Goal: Task Accomplishment & Management: Manage account settings

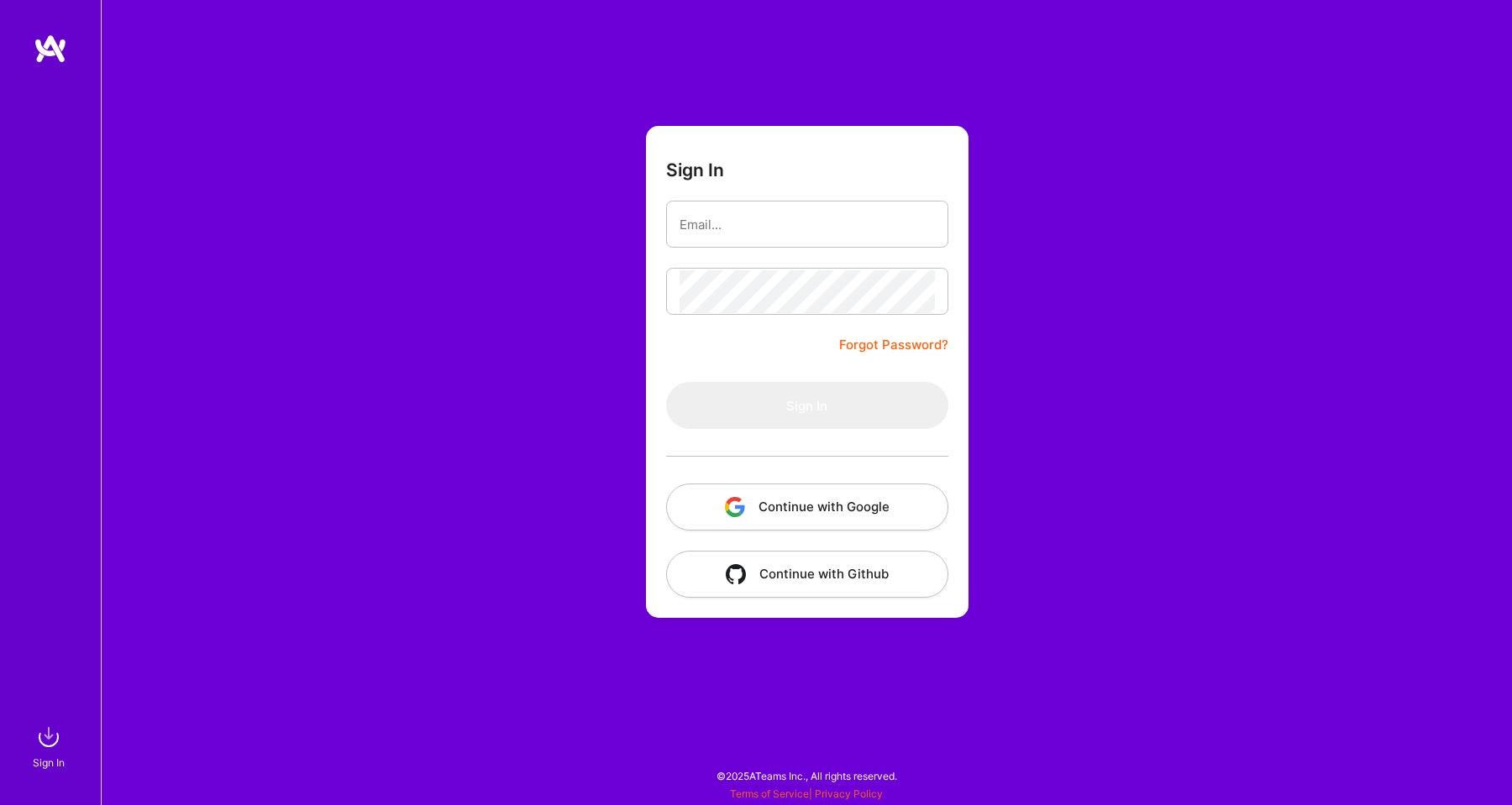
click at [705, 503] on button "Continue with Google" at bounding box center [807, 508] width 282 height 47
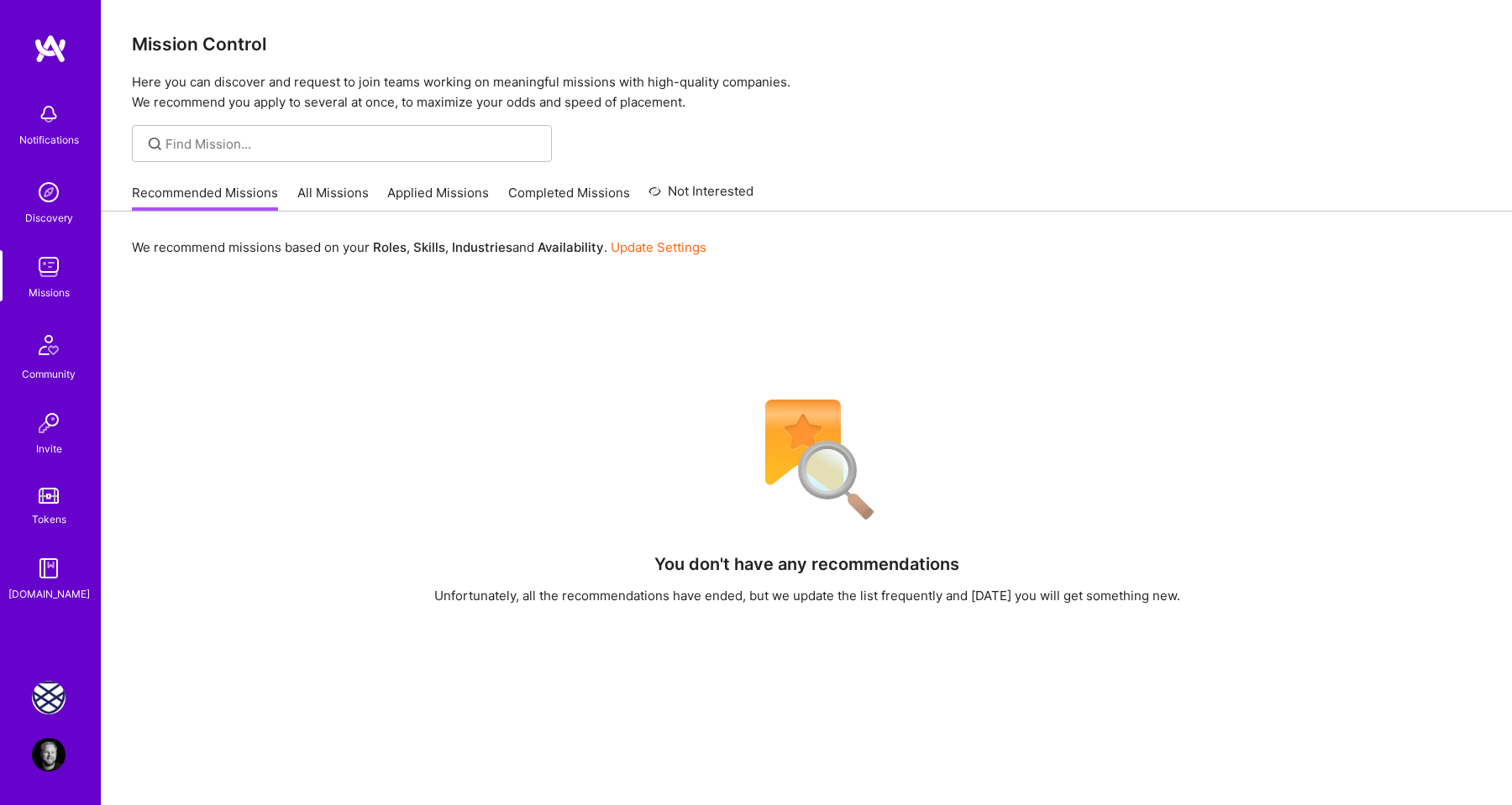
click at [53, 699] on img at bounding box center [48, 698] width 34 height 34
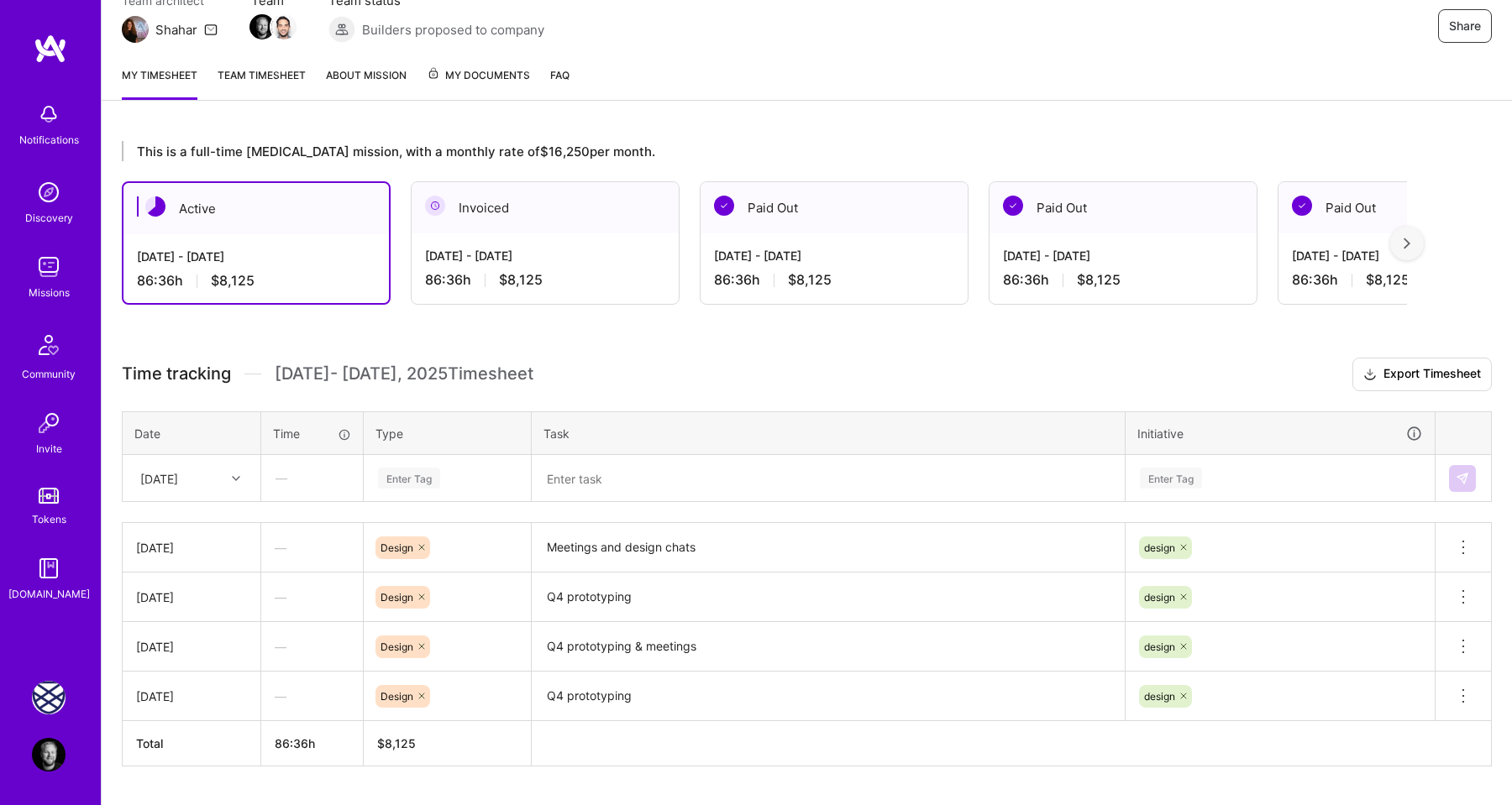
scroll to position [211, 0]
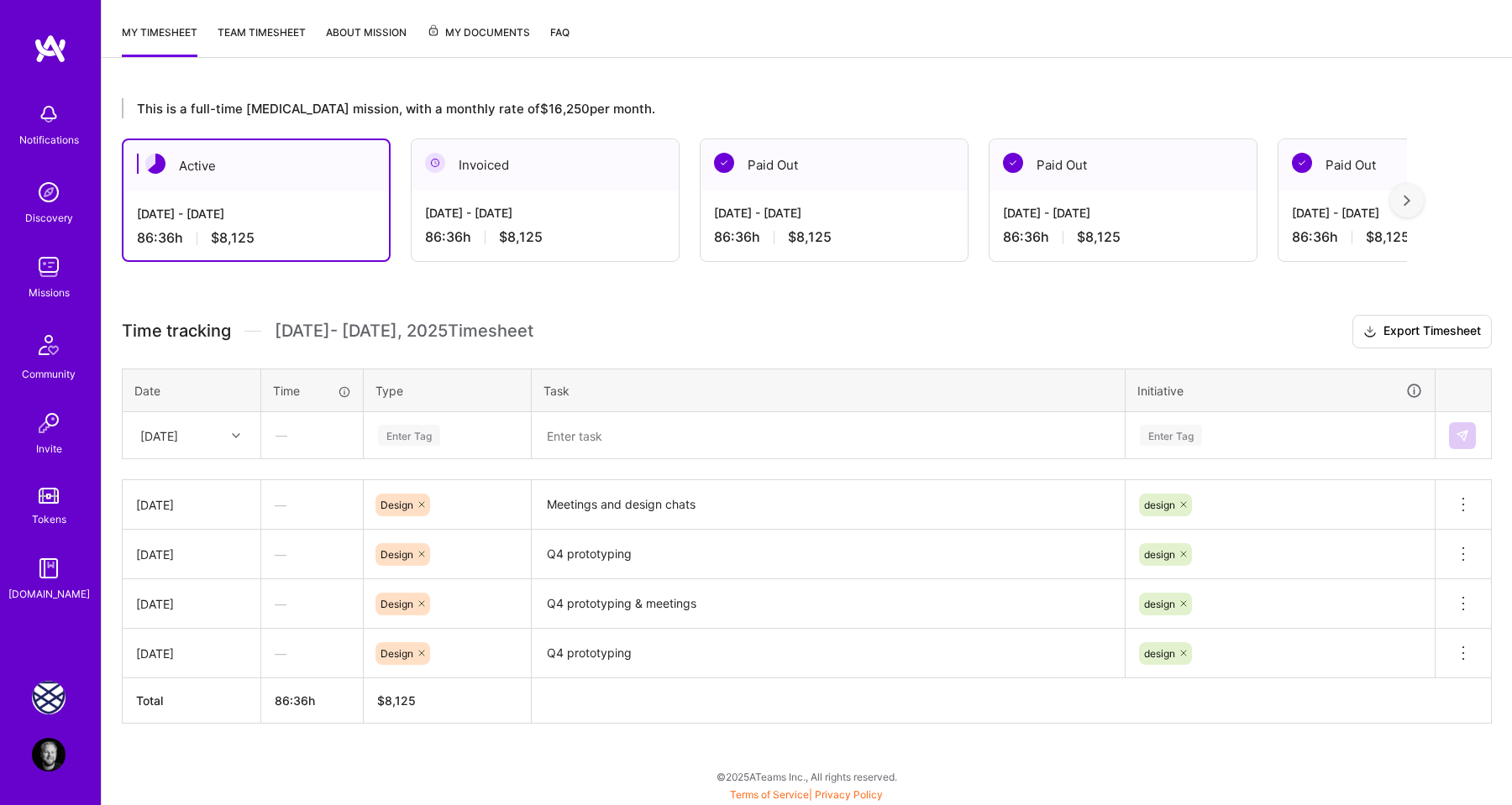
click at [418, 438] on div "Enter Tag" at bounding box center [408, 435] width 62 height 26
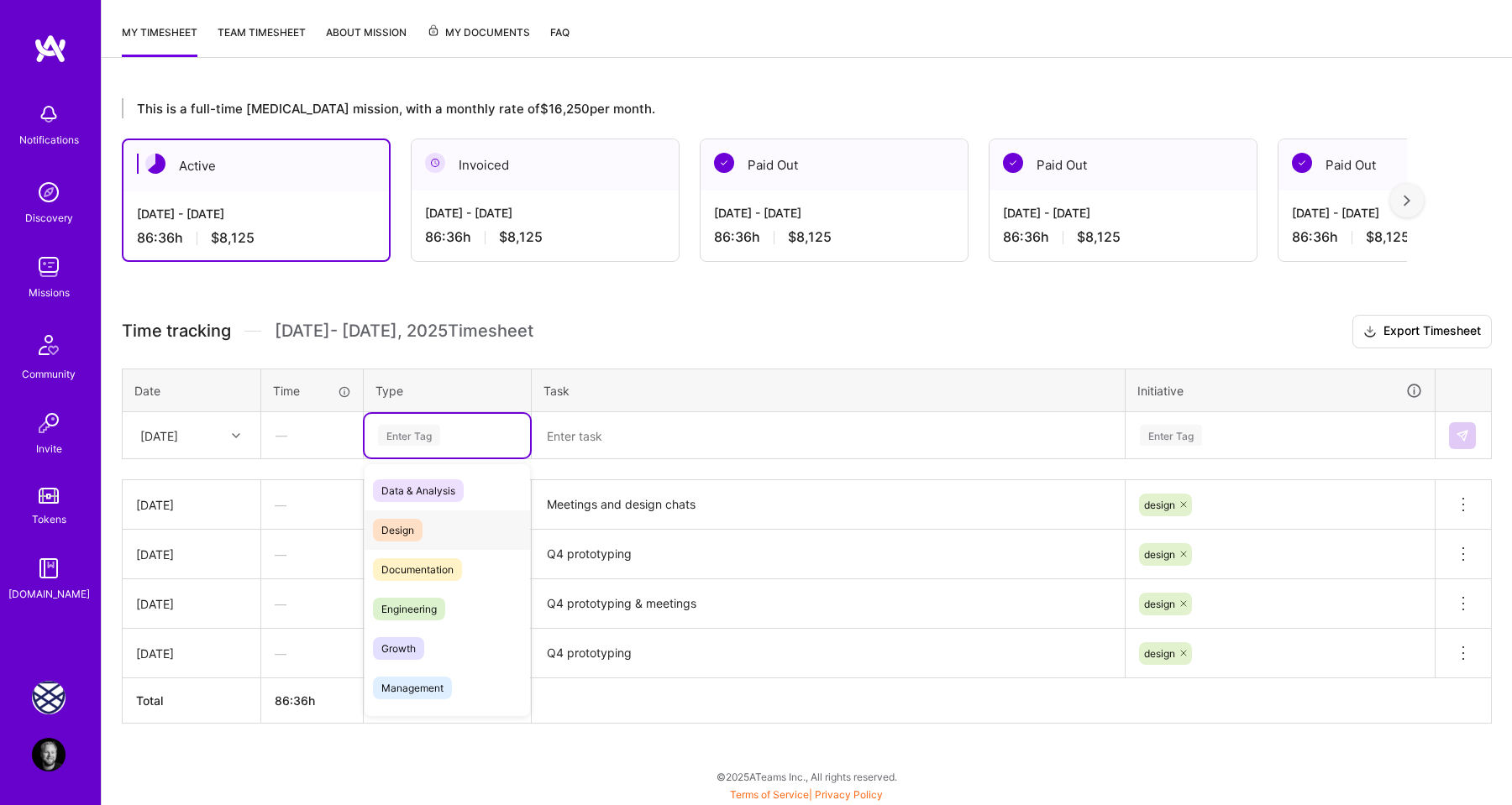
click at [414, 516] on div "Design" at bounding box center [448, 529] width 166 height 39
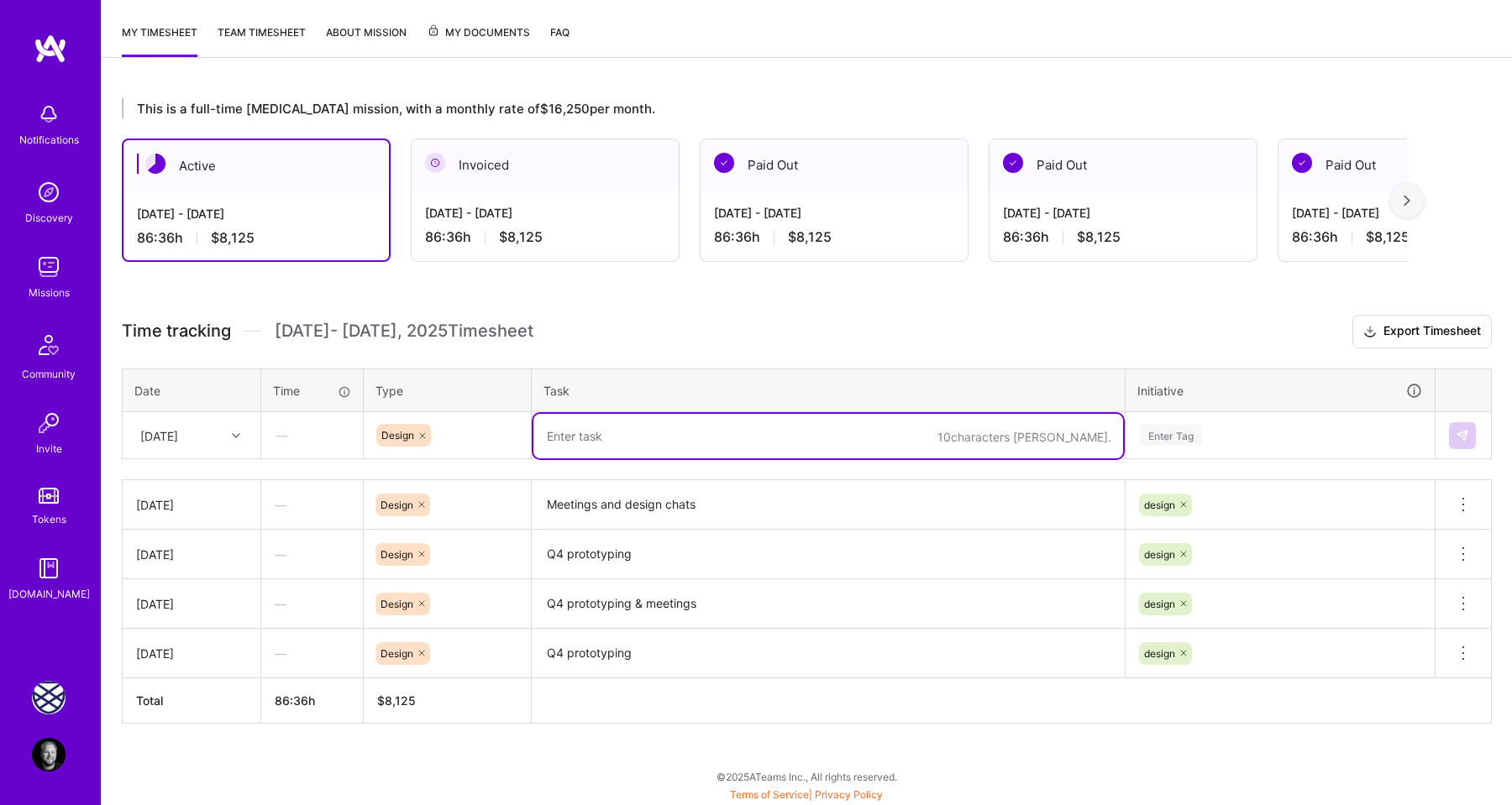
click at [586, 443] on textarea at bounding box center [828, 436] width 590 height 45
type textarea "Homepage & Insights"
click at [1163, 435] on div "Enter Tag" at bounding box center [1171, 435] width 62 height 26
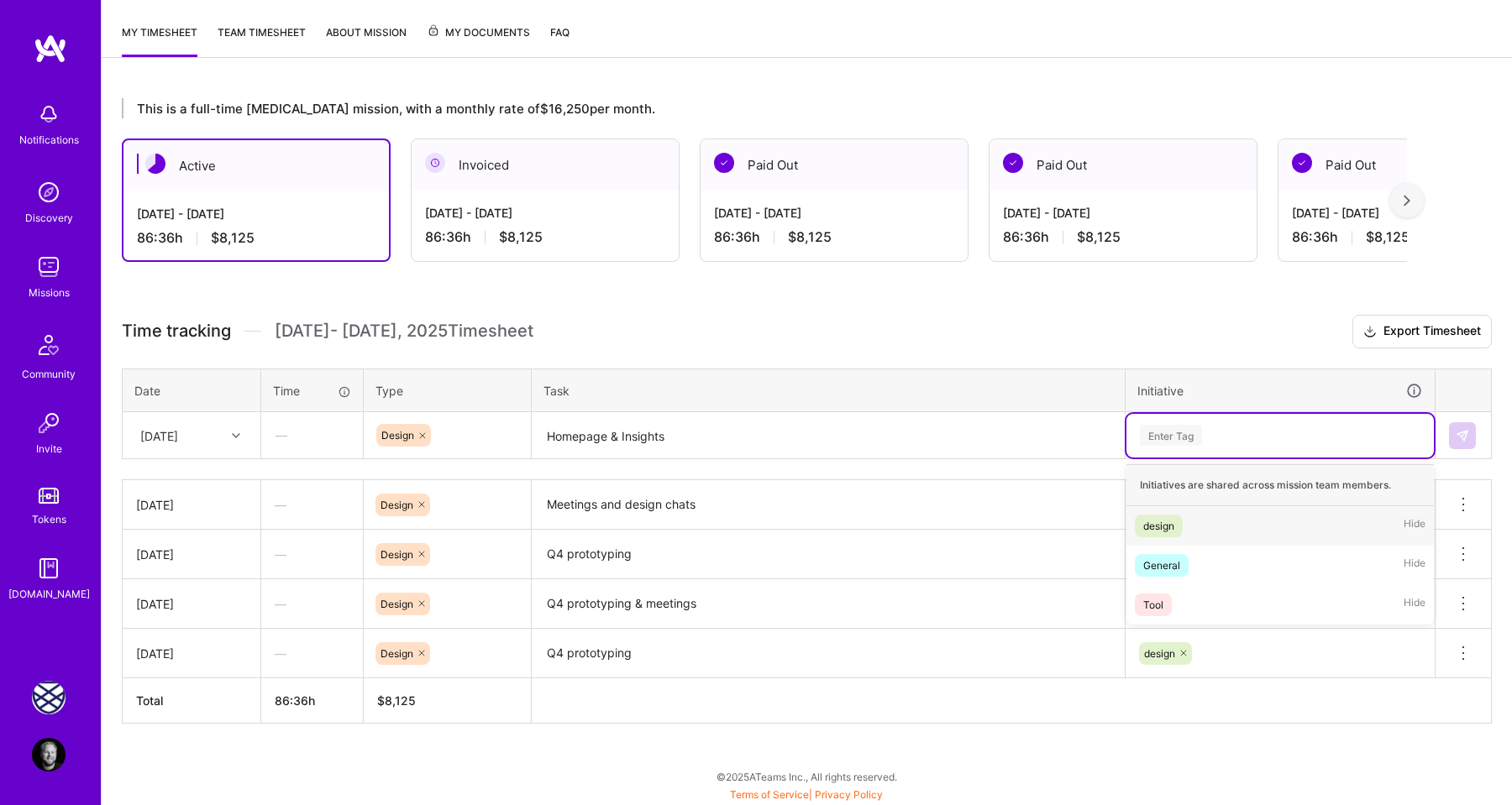
click at [1174, 518] on div "design" at bounding box center [1158, 526] width 31 height 17
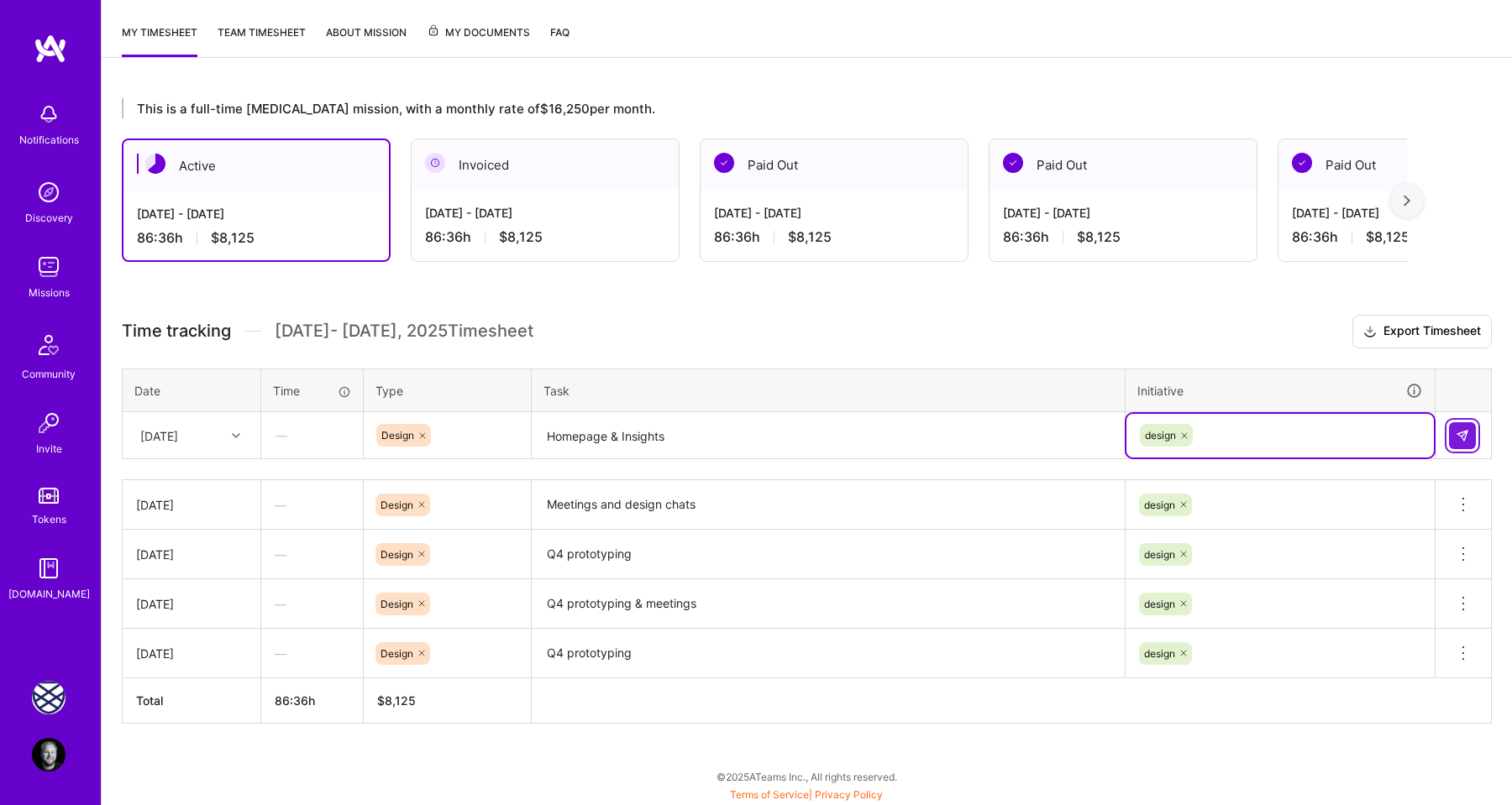
click at [1460, 434] on img at bounding box center [1462, 436] width 14 height 14
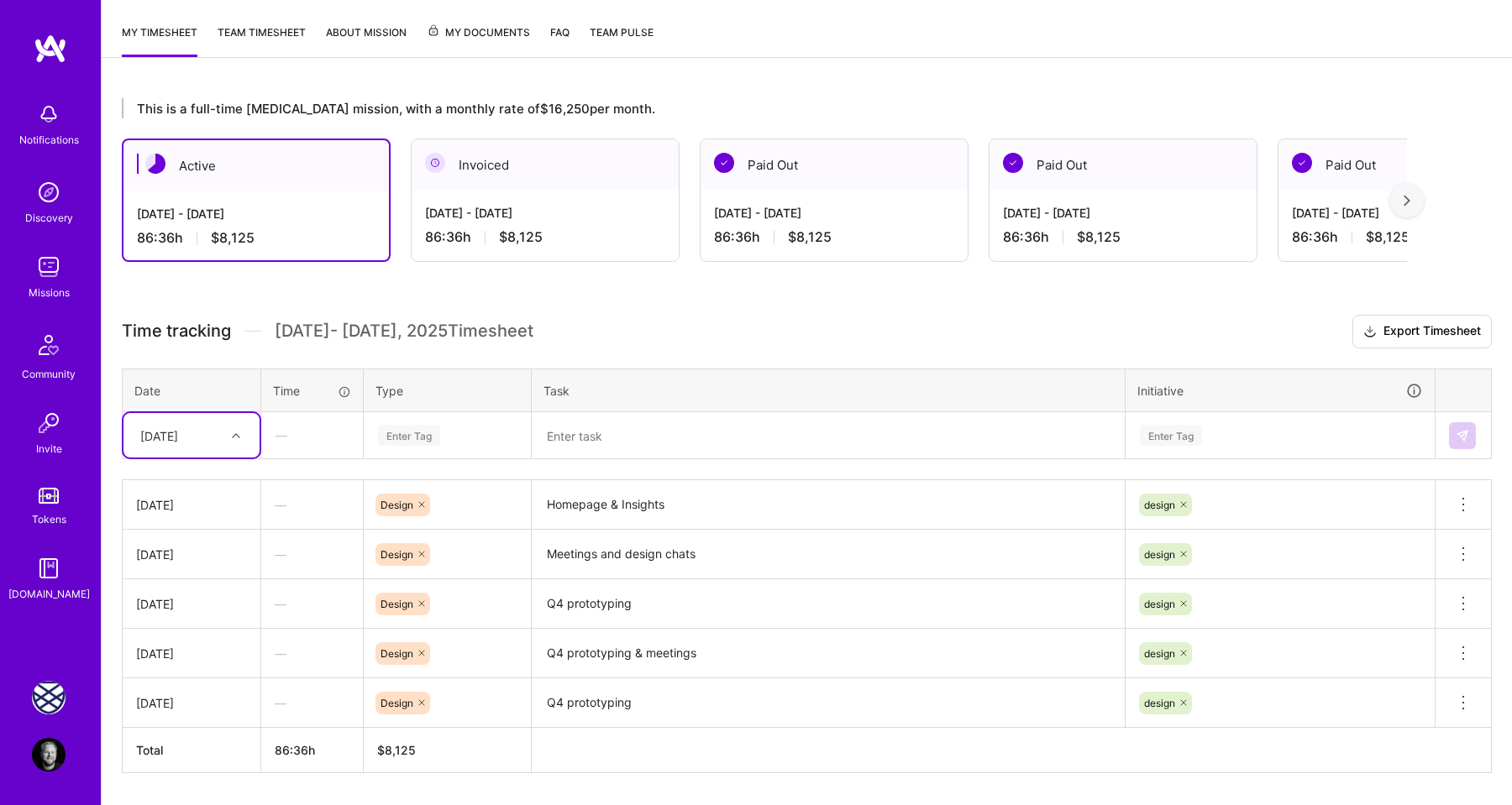
click at [238, 441] on div at bounding box center [237, 436] width 26 height 22
click at [206, 691] on div "[DATE]" at bounding box center [192, 700] width 136 height 31
click at [423, 435] on div "Enter Tag" at bounding box center [408, 435] width 62 height 26
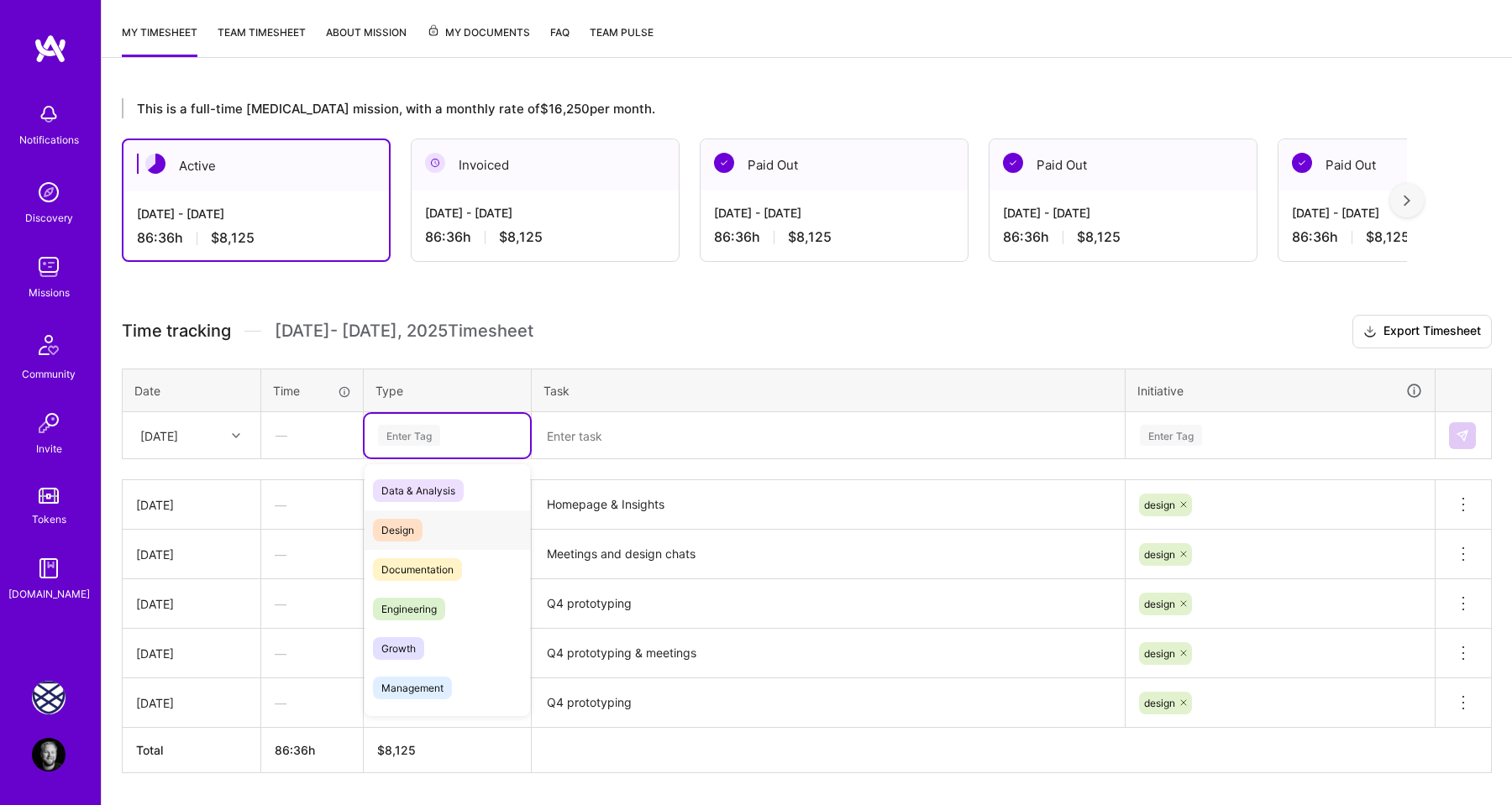
click at [413, 524] on span "Design" at bounding box center [398, 530] width 49 height 23
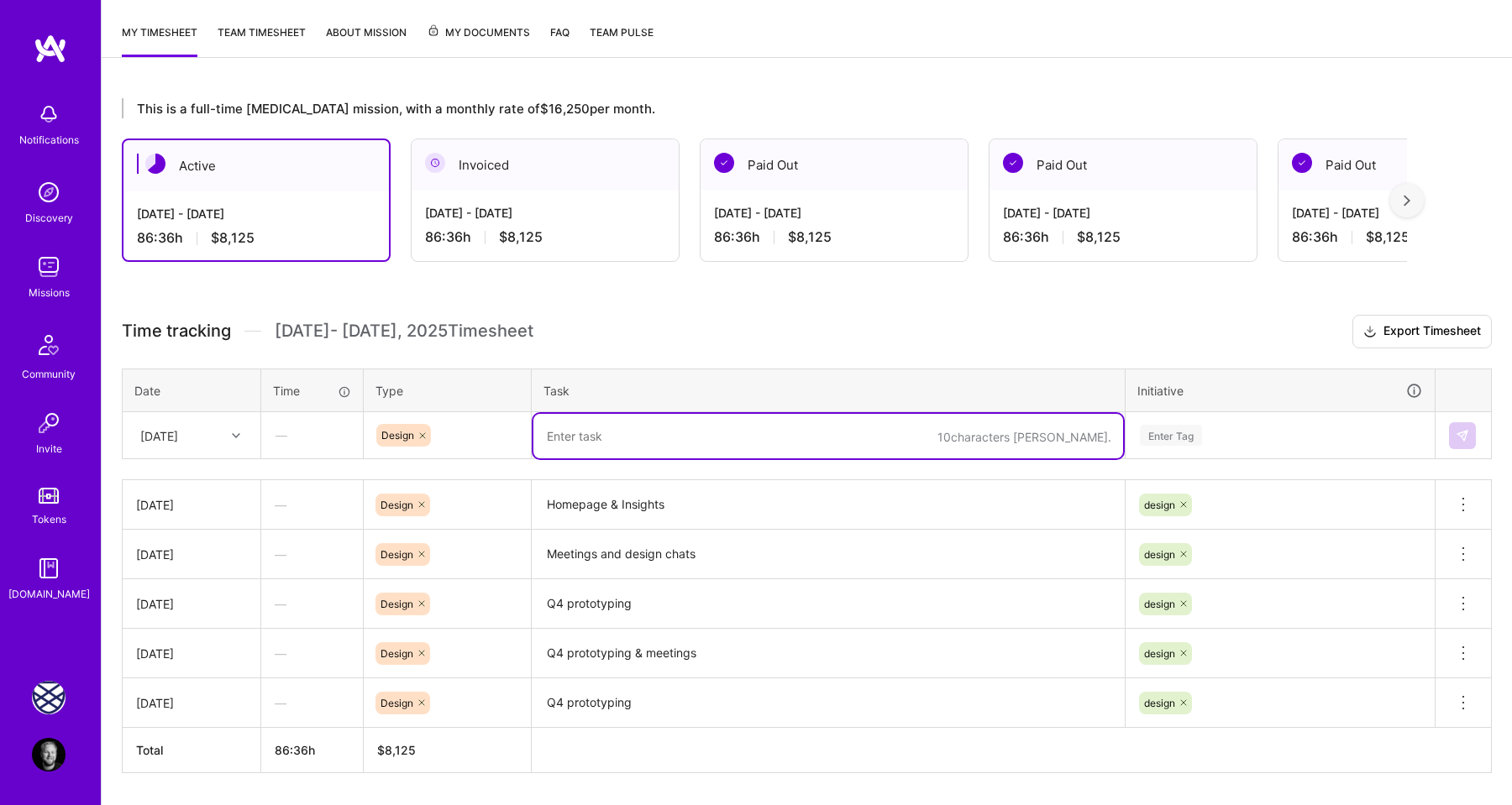
click at [582, 452] on textarea at bounding box center [828, 436] width 590 height 45
type textarea "In office & Meetings"
click at [1164, 438] on div "Enter Tag" at bounding box center [1171, 435] width 62 height 26
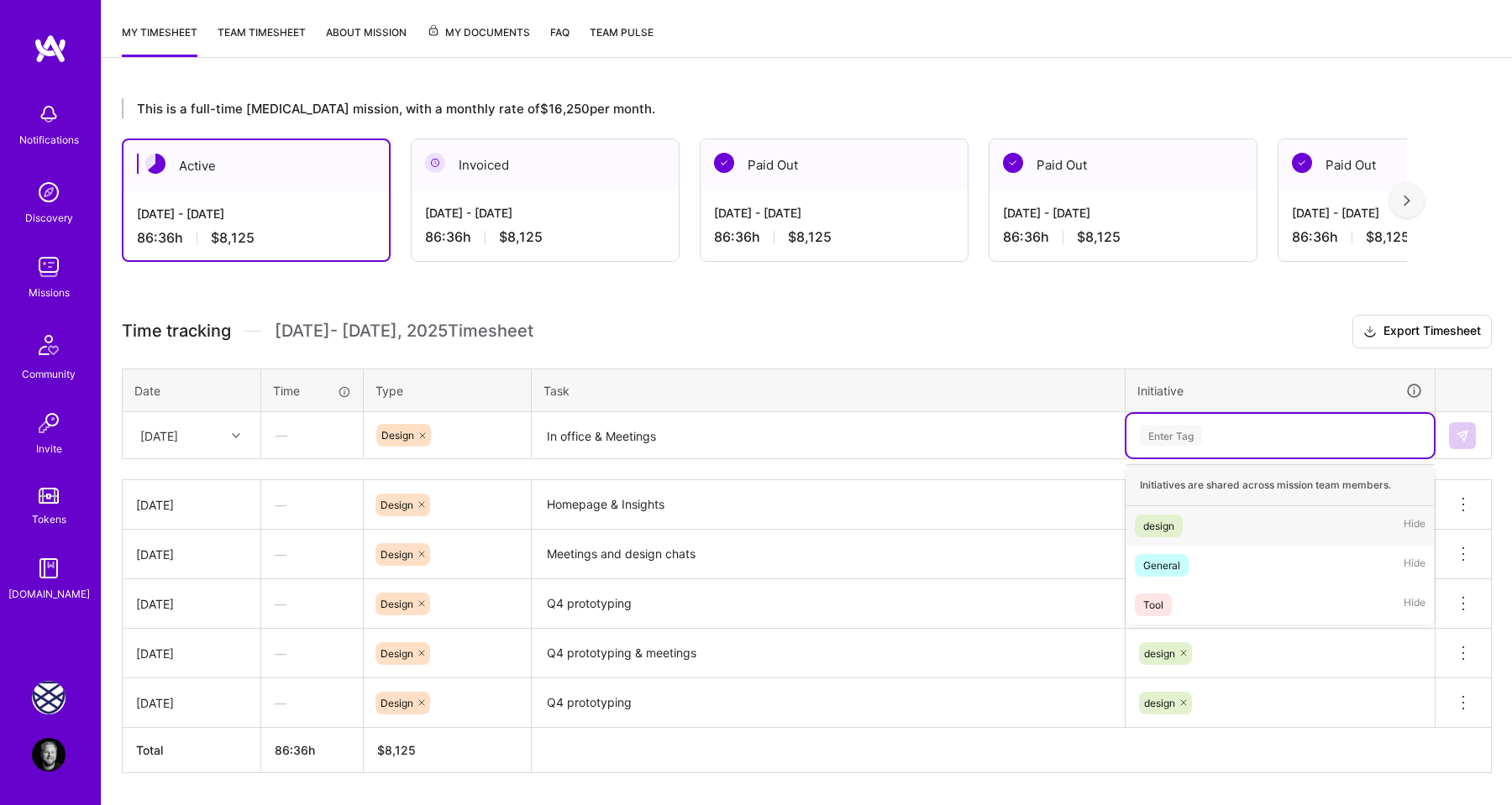
click at [1168, 518] on div "design" at bounding box center [1158, 526] width 31 height 17
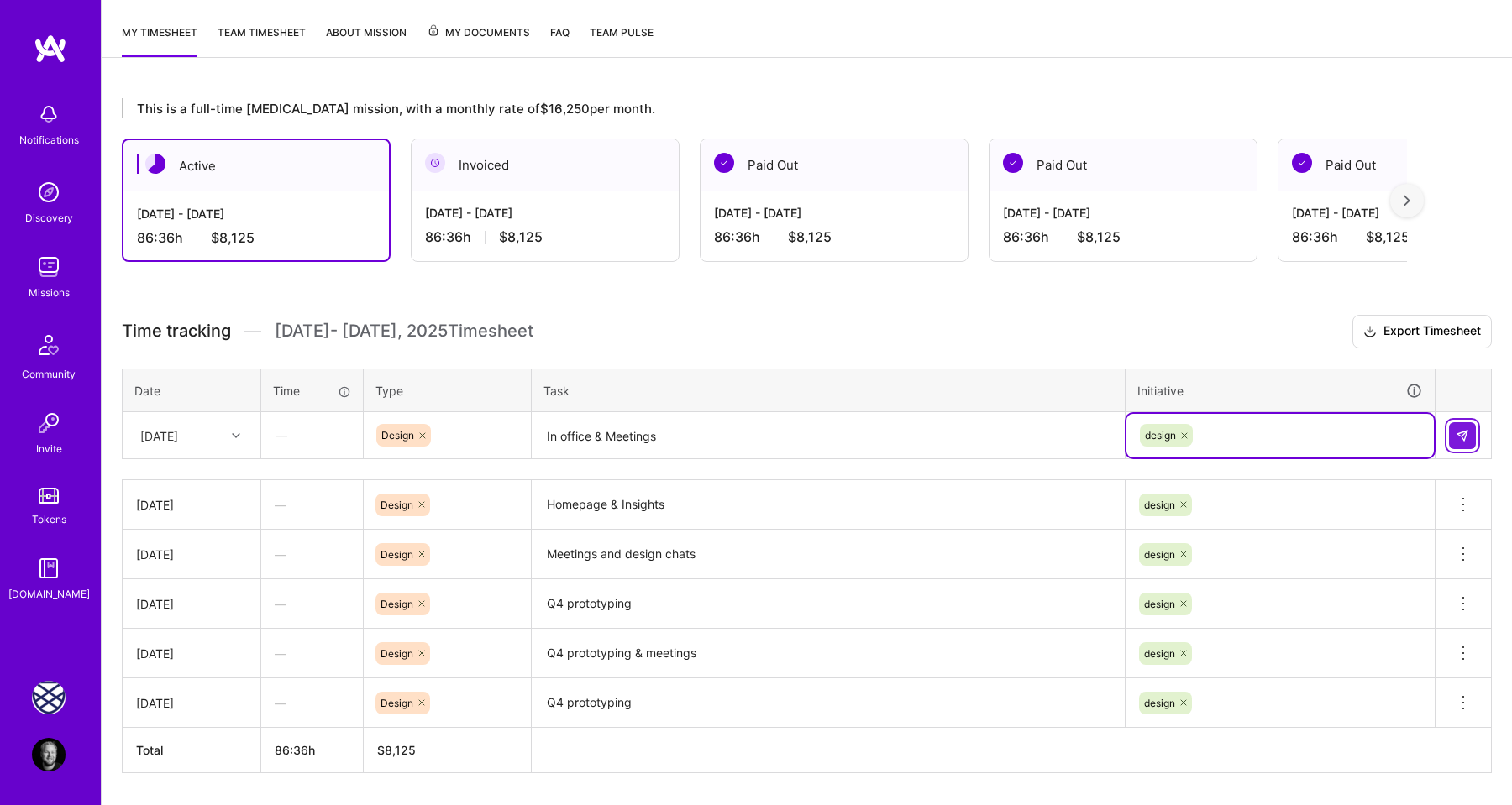
click at [1460, 438] on img at bounding box center [1462, 436] width 14 height 14
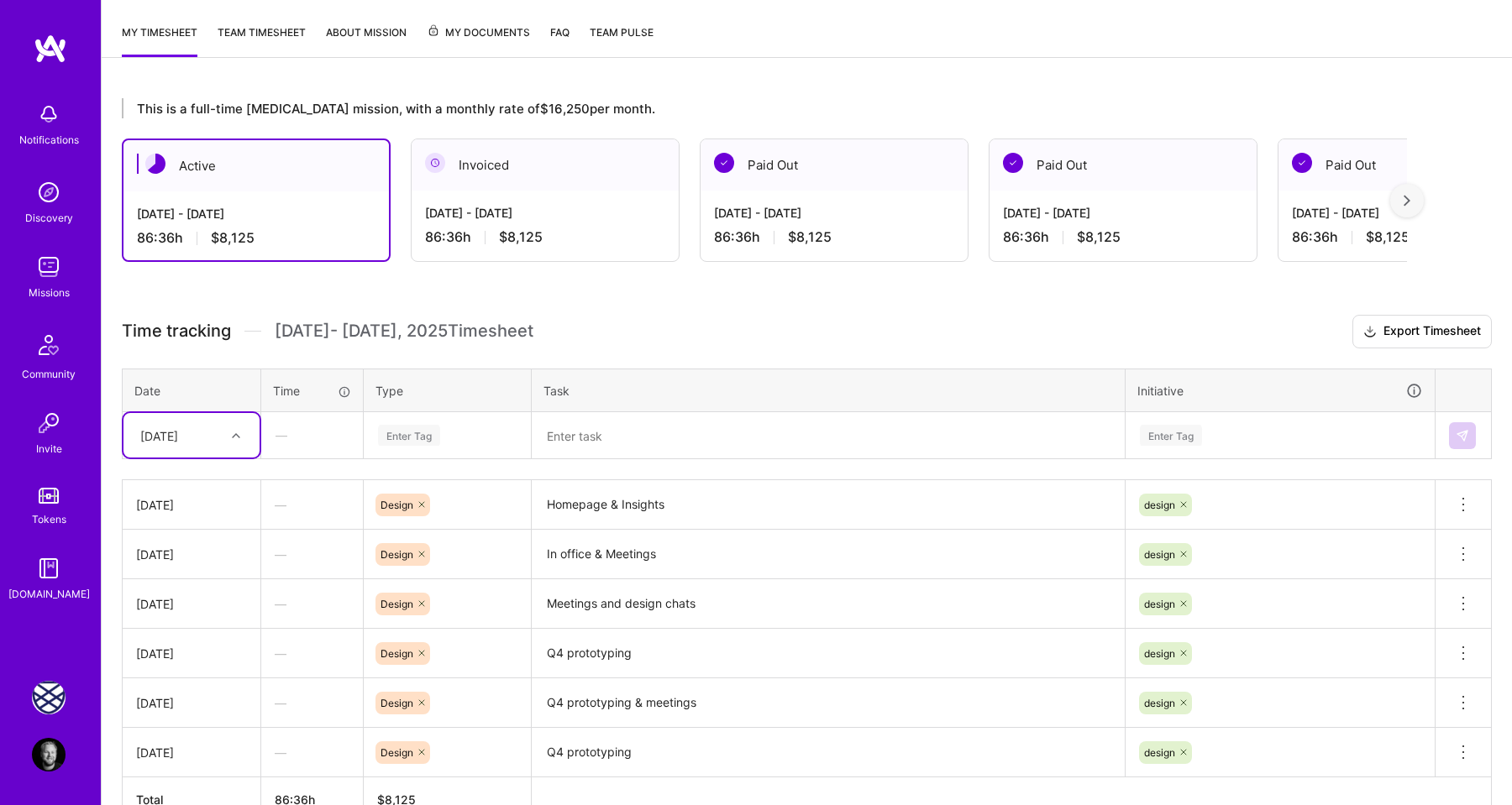
click at [228, 430] on div at bounding box center [237, 436] width 26 height 22
click at [189, 659] on div "[DATE]" at bounding box center [192, 669] width 136 height 31
click at [423, 424] on div "Enter Tag" at bounding box center [408, 435] width 62 height 26
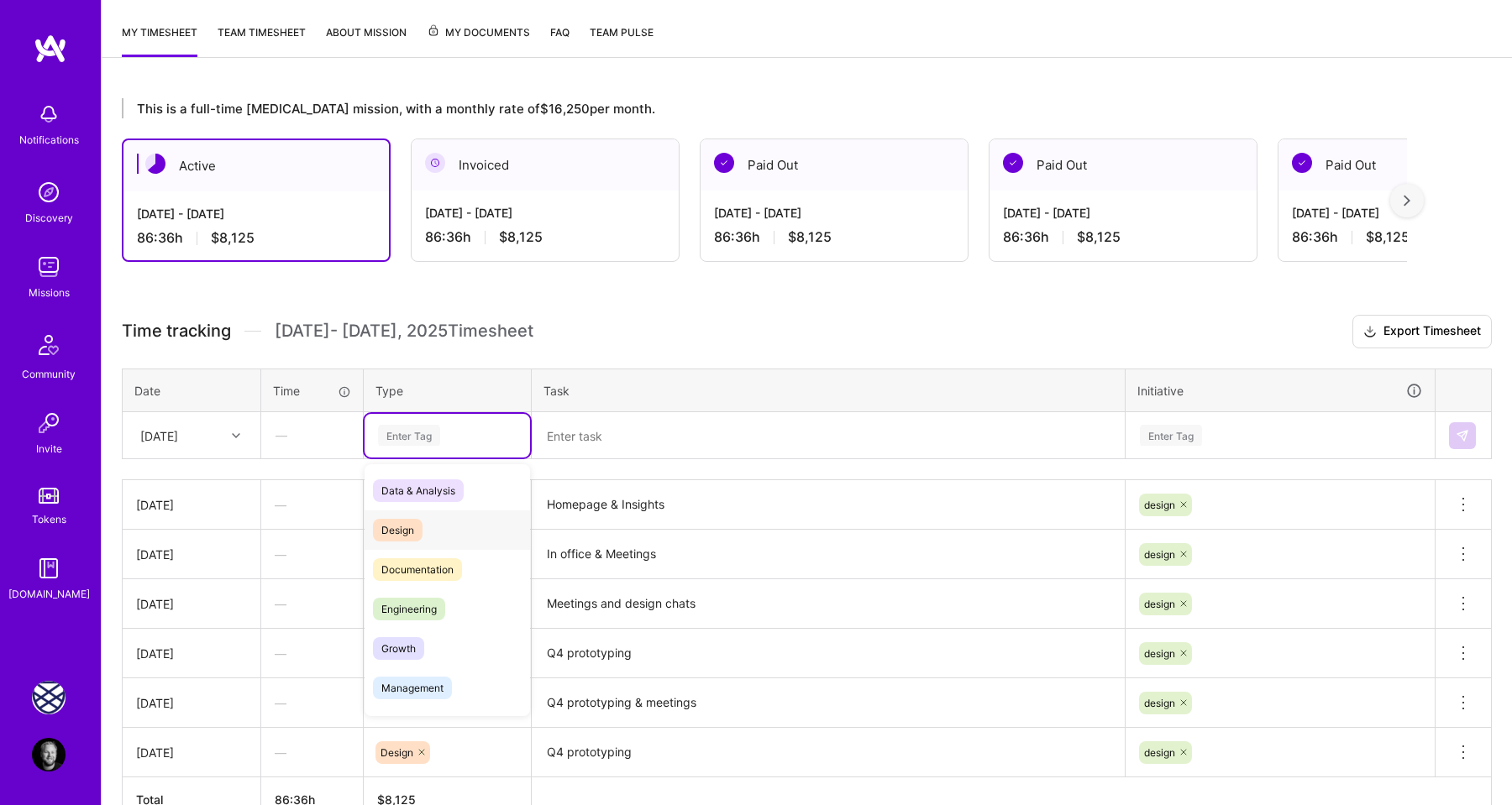
click at [423, 527] on div "Design" at bounding box center [448, 529] width 166 height 39
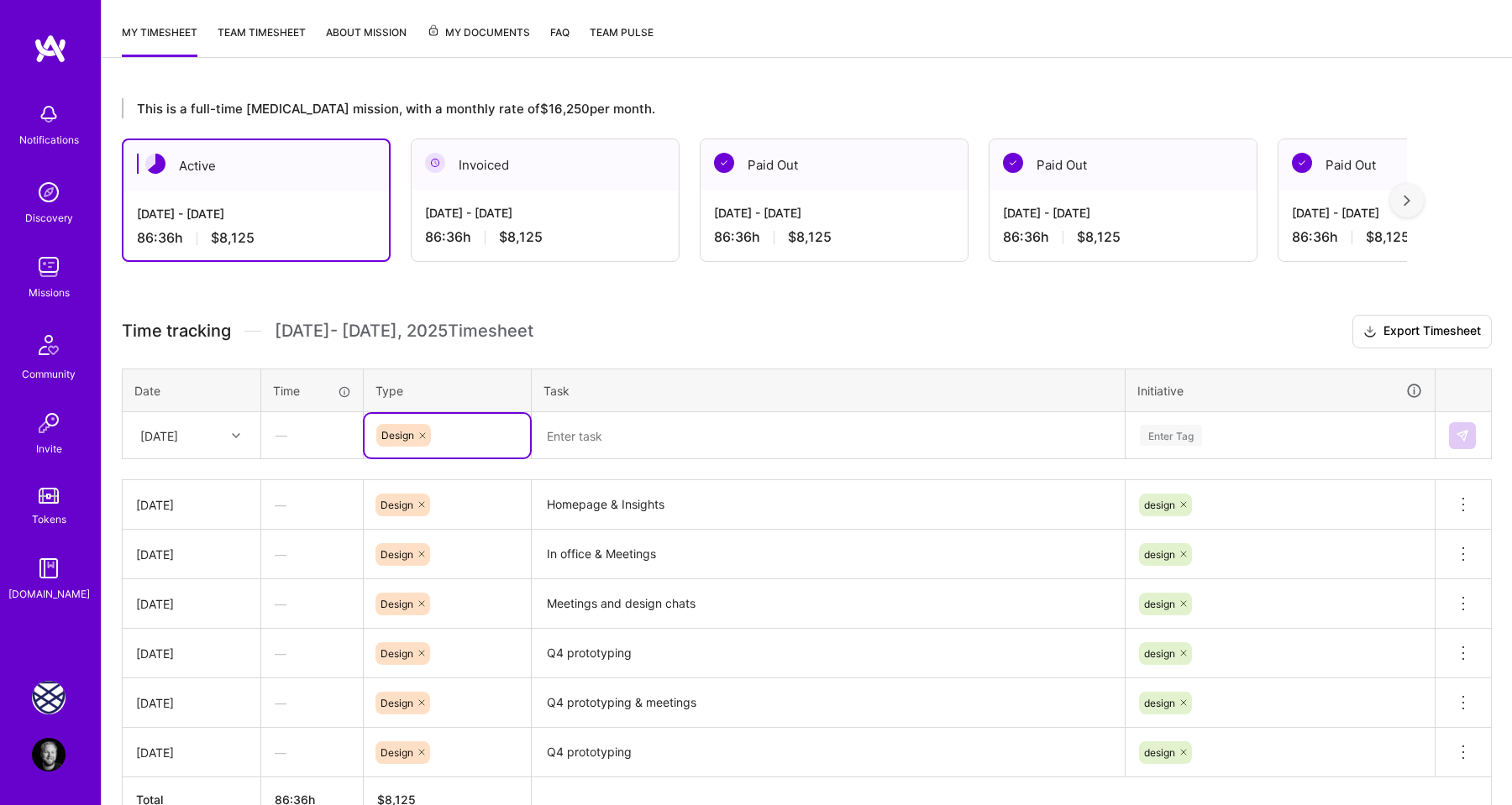
click at [557, 444] on textarea at bounding box center [828, 436] width 590 height 45
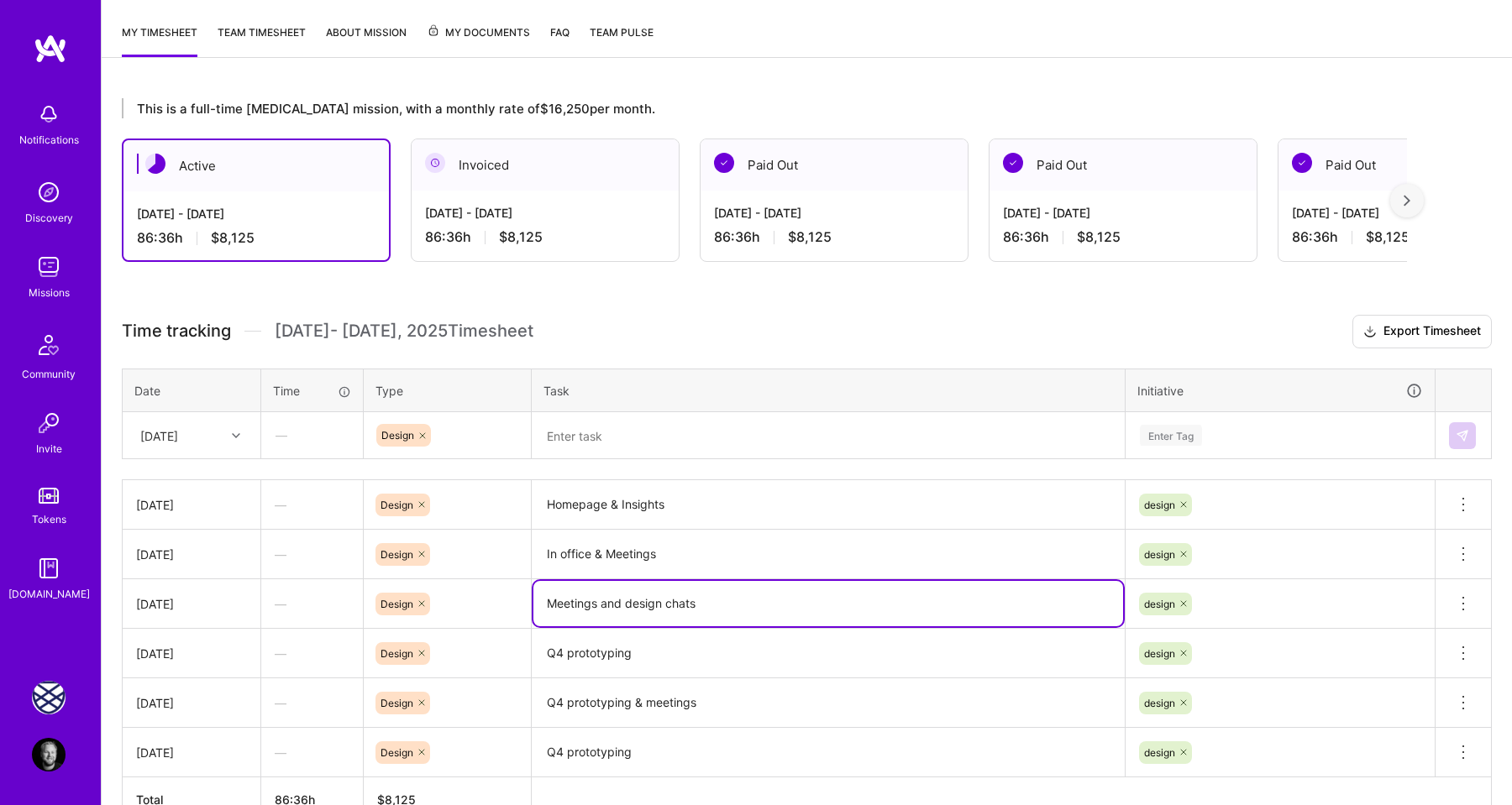
click at [602, 606] on textarea "Meetings and design chats" at bounding box center [828, 604] width 590 height 45
click at [589, 443] on textarea at bounding box center [828, 436] width 590 height 45
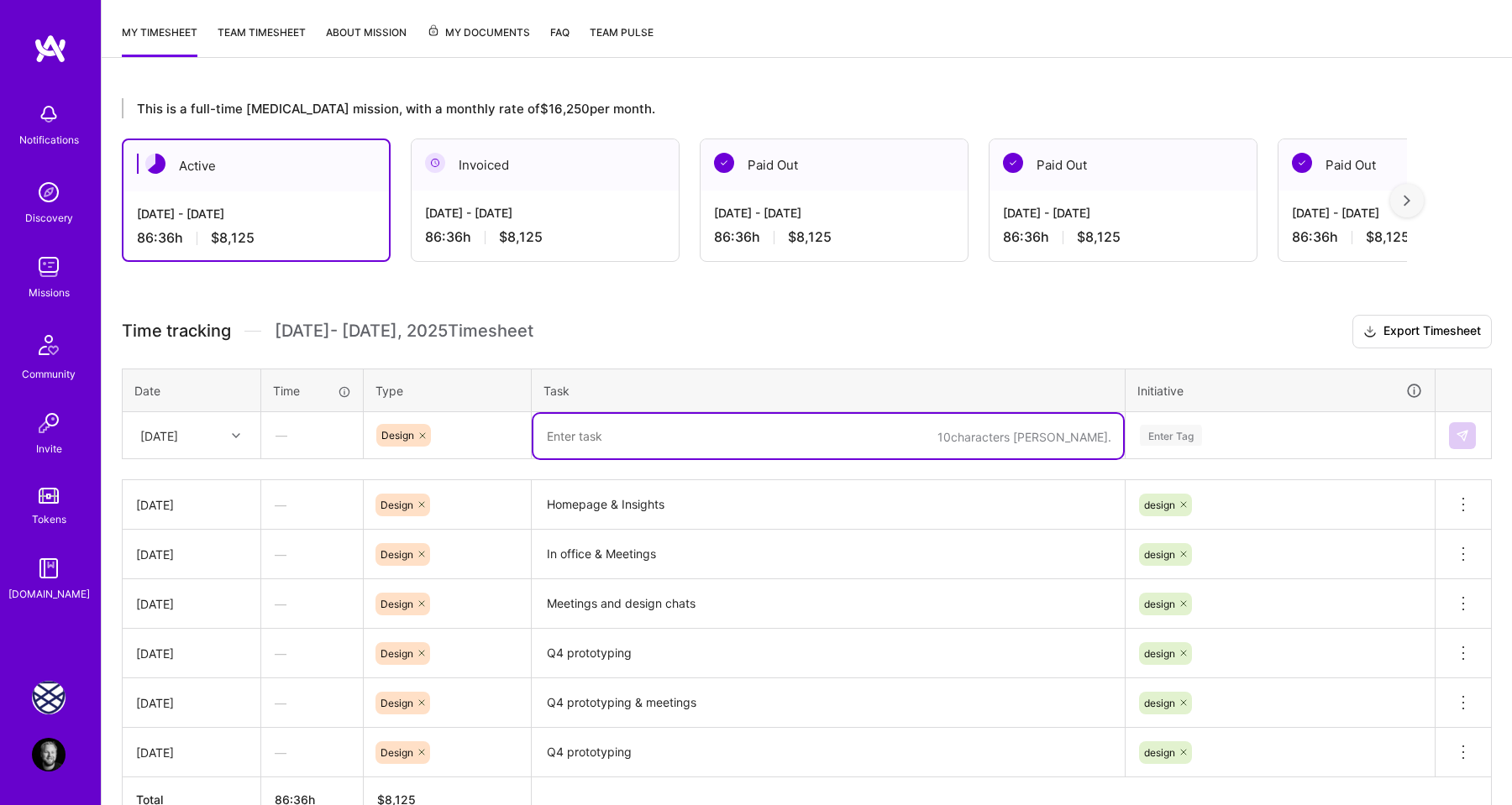
paste textarea "Meetings and design chats"
drag, startPoint x: 714, startPoint y: 440, endPoint x: 629, endPoint y: 438, distance: 85.0
click at [629, 438] on textarea "Meetings and design chats" at bounding box center [828, 436] width 590 height 45
type textarea "Meetings and Sprint planning"
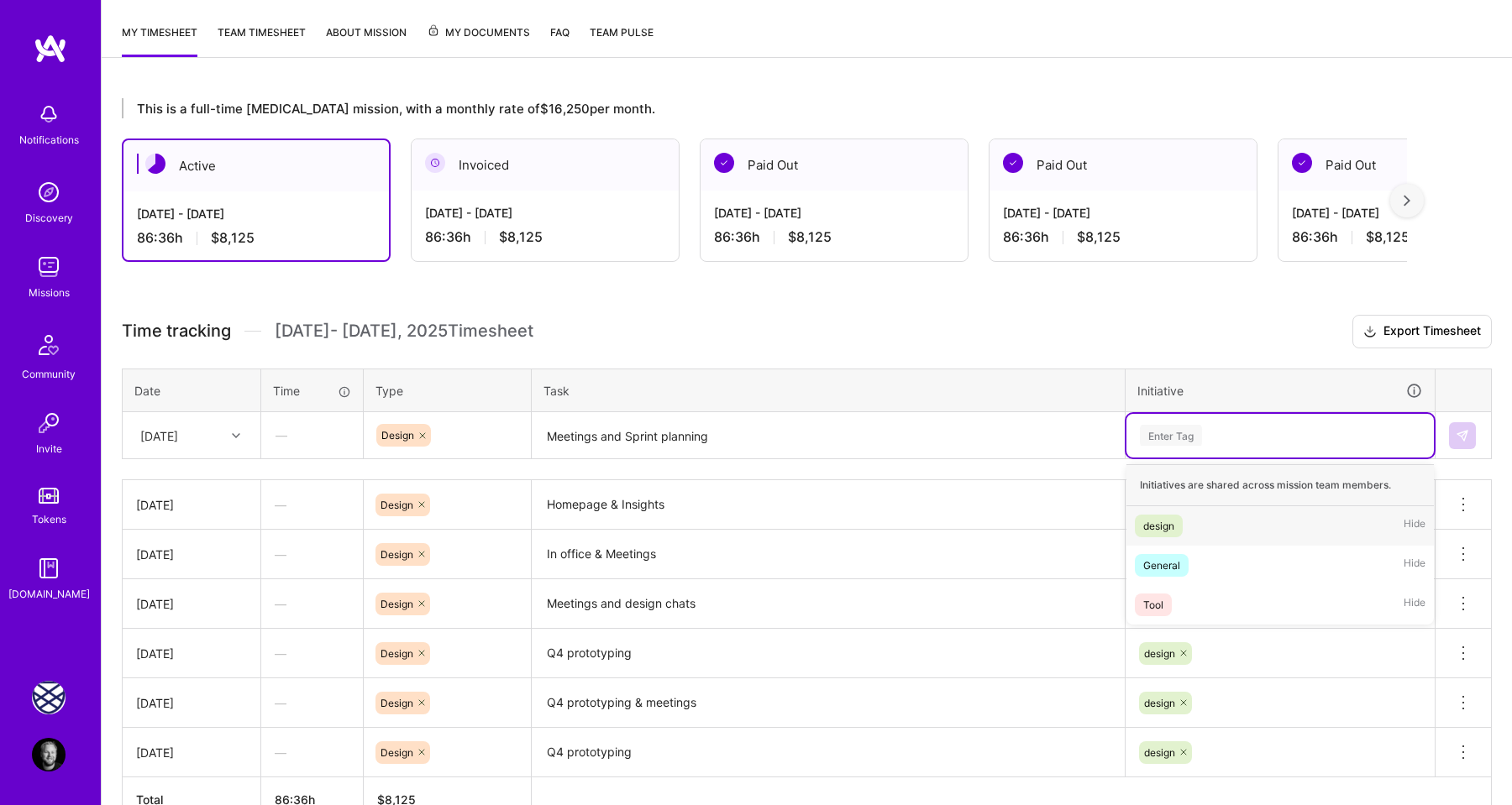
click at [1140, 427] on div "Enter Tag" at bounding box center [1171, 435] width 62 height 26
click at [1168, 518] on div "design" at bounding box center [1158, 526] width 31 height 17
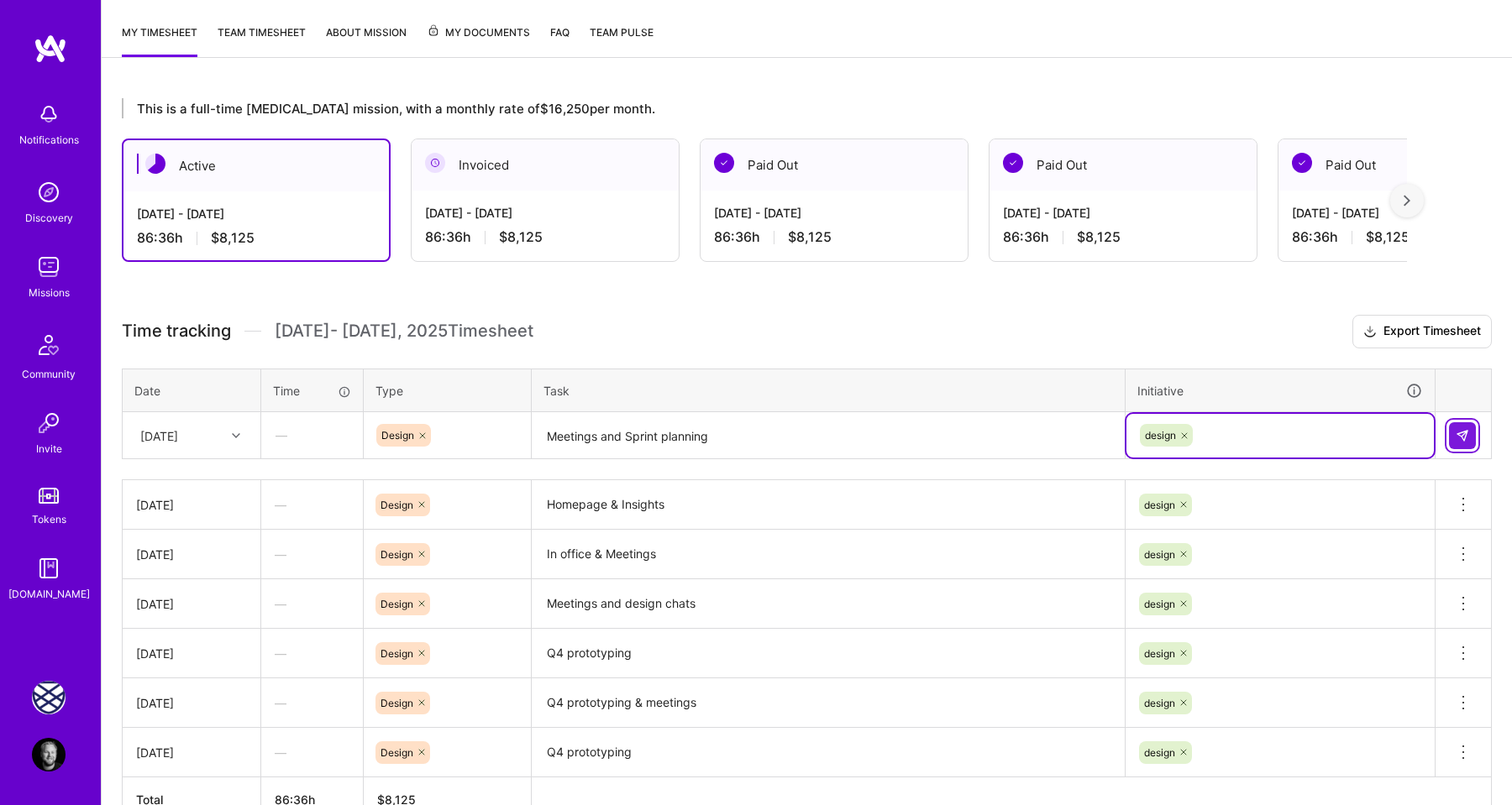
click at [1453, 439] on button at bounding box center [1463, 436] width 27 height 27
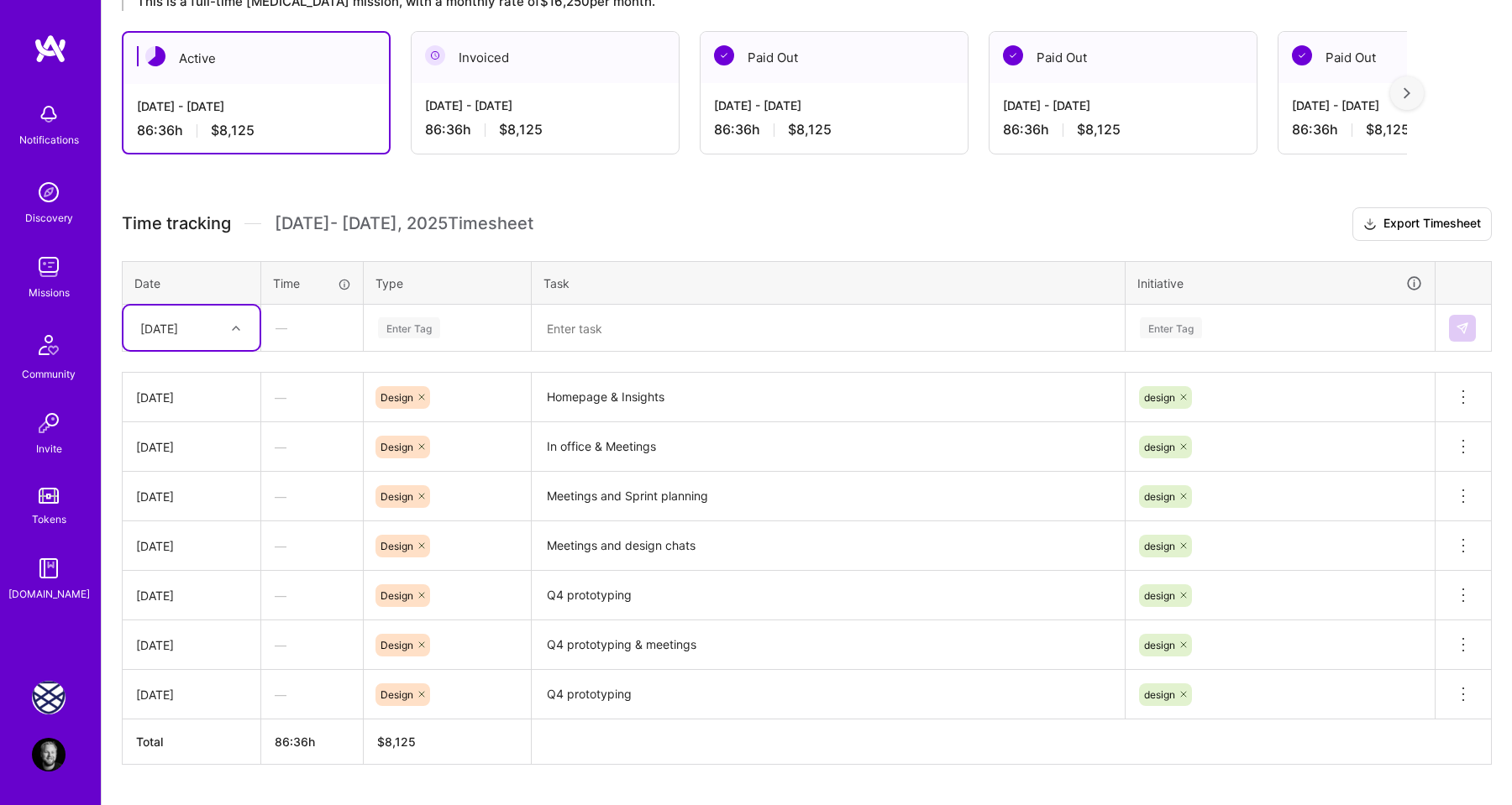
scroll to position [350, 0]
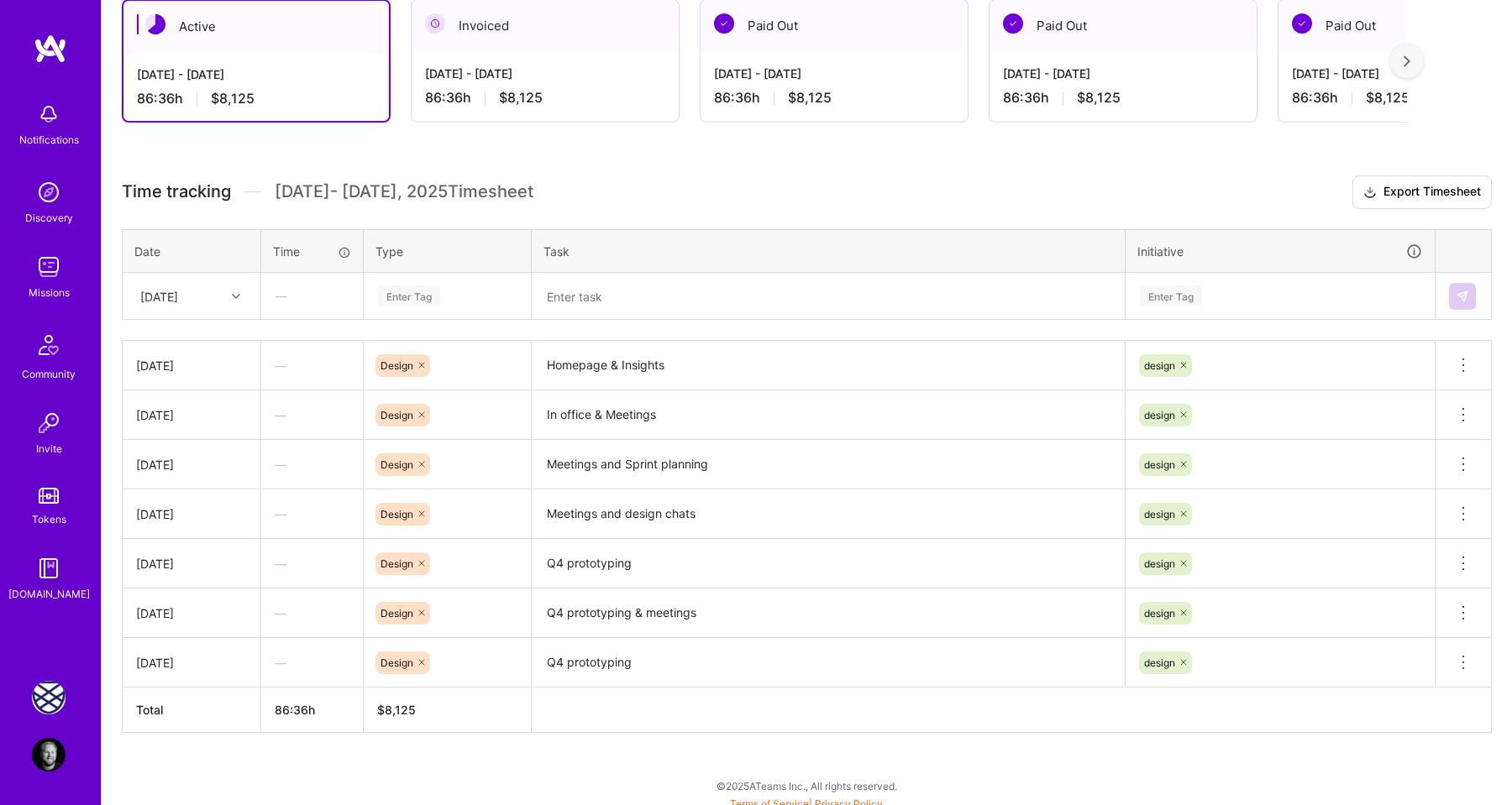
click at [552, 203] on h3 "Time tracking [DATE] - [DATE] Timesheet Export Timesheet" at bounding box center [807, 192] width 1370 height 34
click at [53, 206] on img at bounding box center [48, 192] width 34 height 34
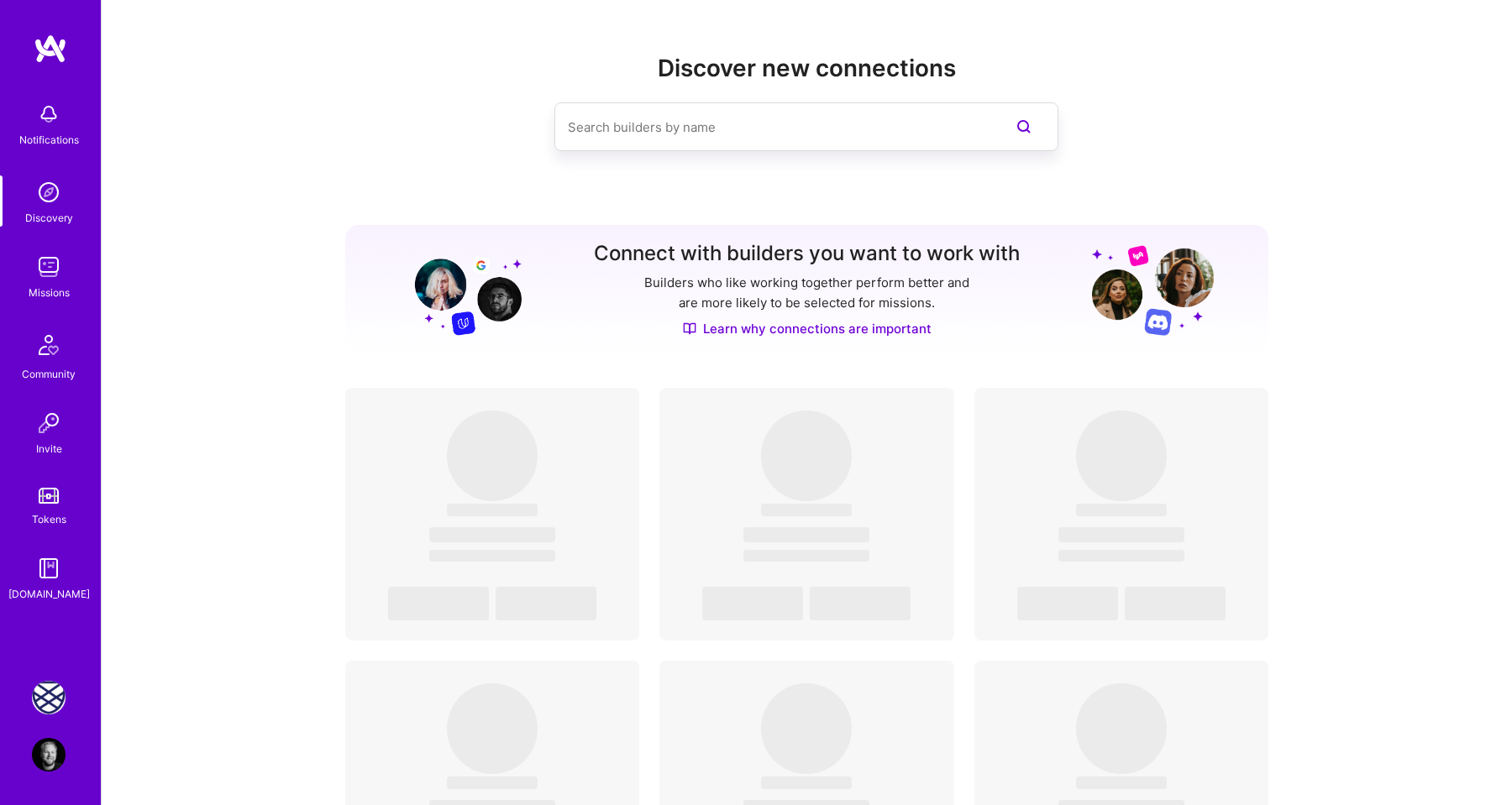
click at [53, 269] on img at bounding box center [48, 267] width 34 height 34
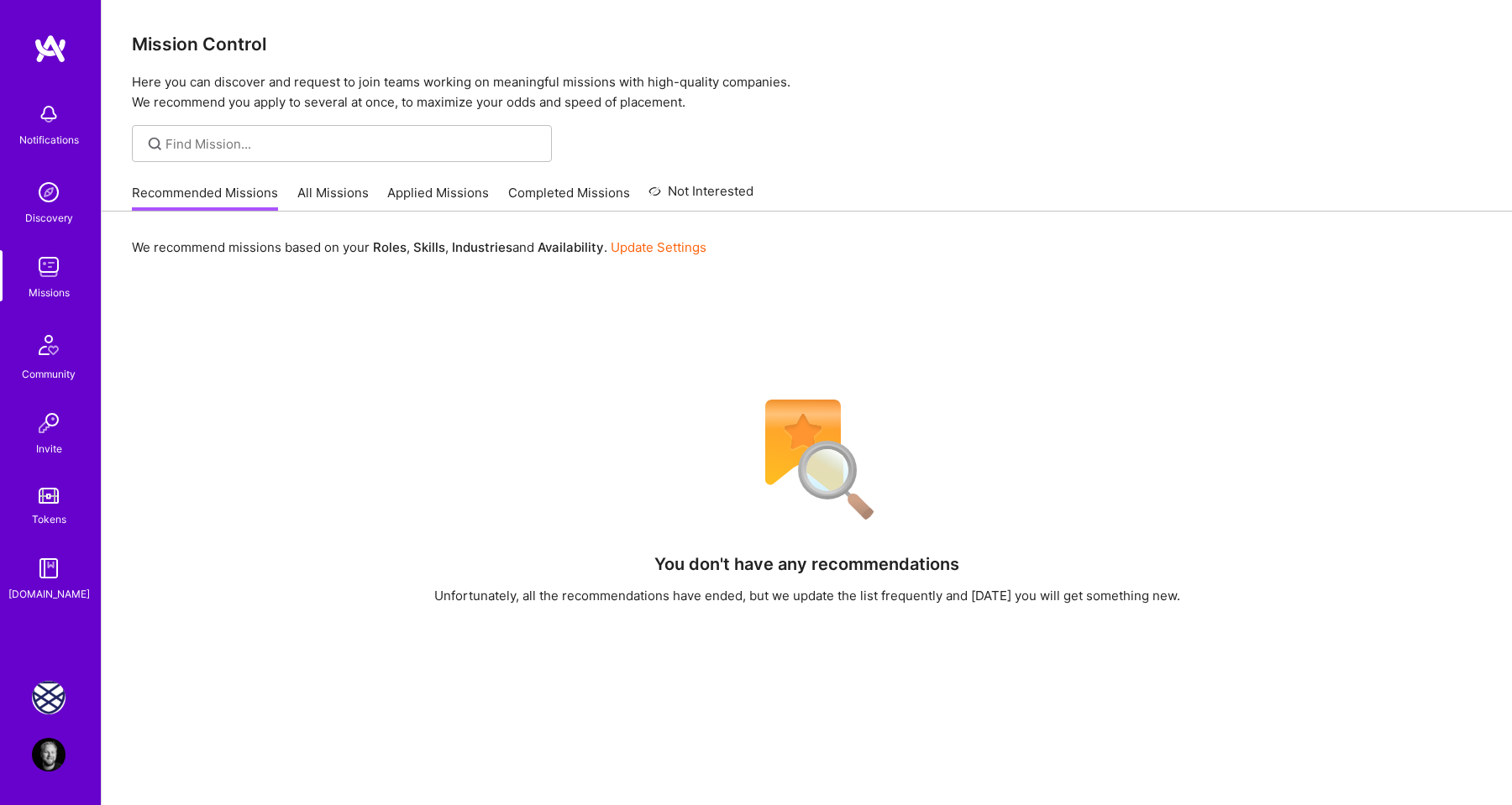
click at [318, 188] on link "All Missions" at bounding box center [333, 197] width 71 height 27
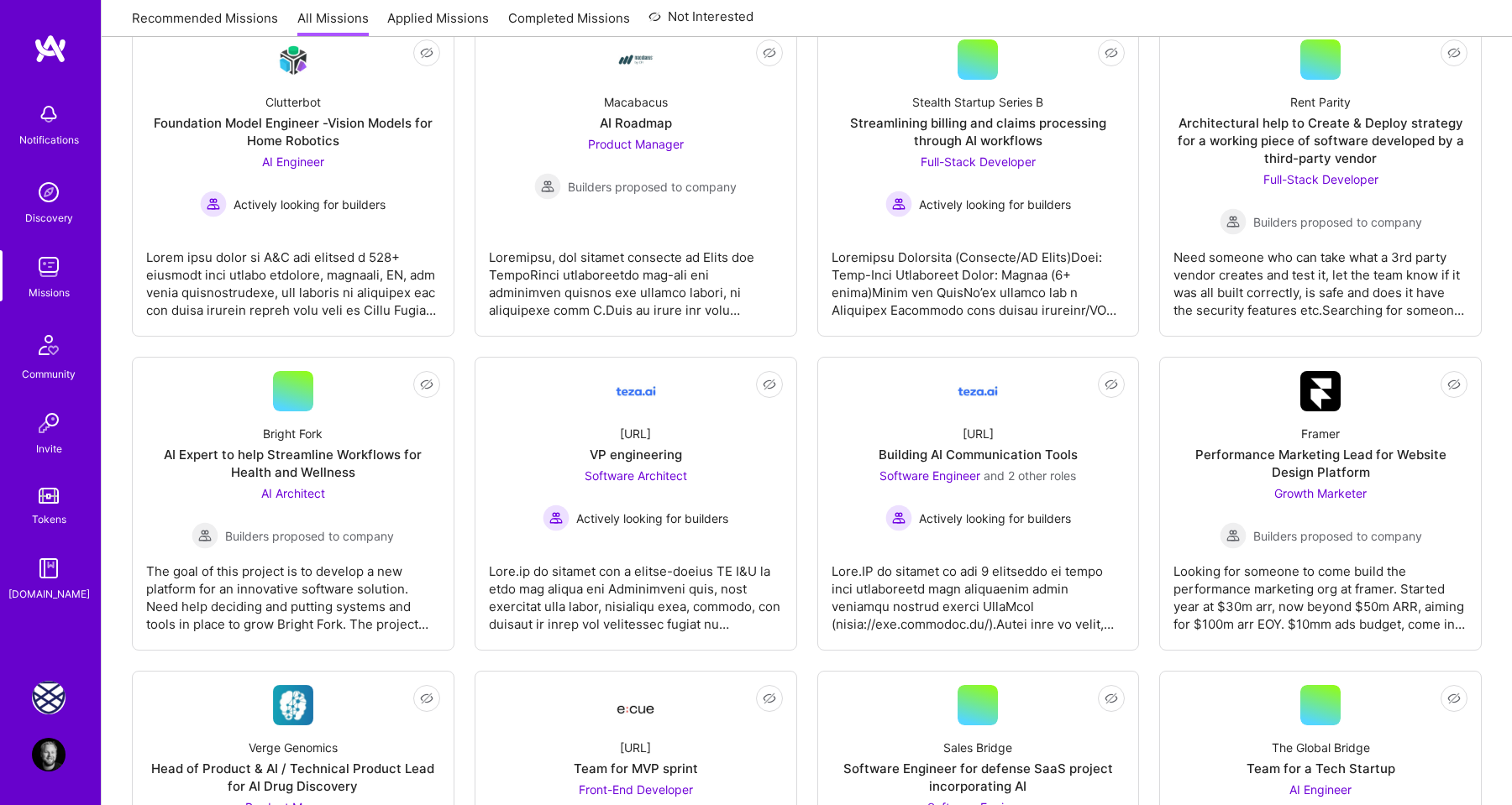
scroll to position [2458, 0]
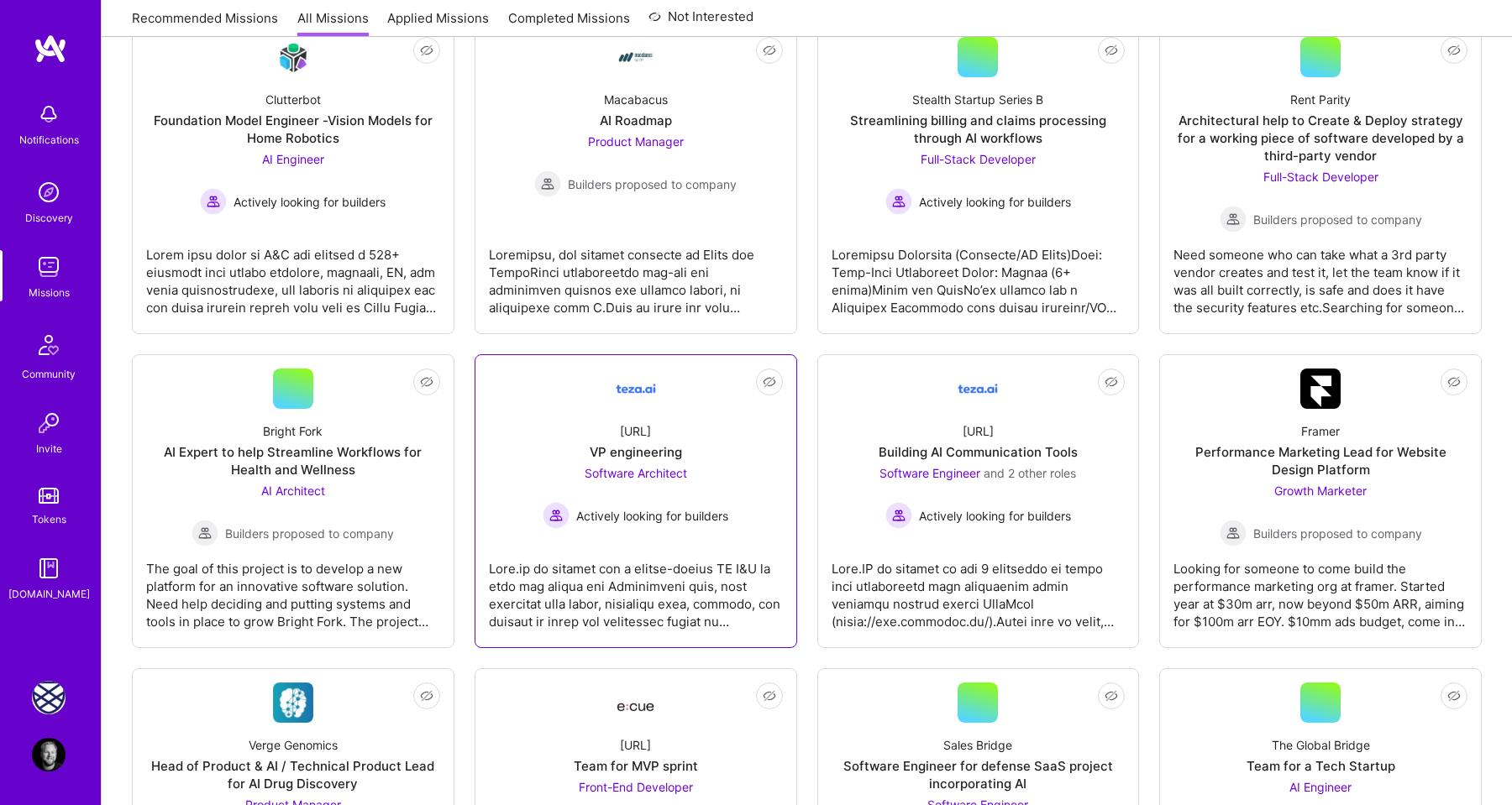
click at [583, 589] on div at bounding box center [635, 589] width 294 height 84
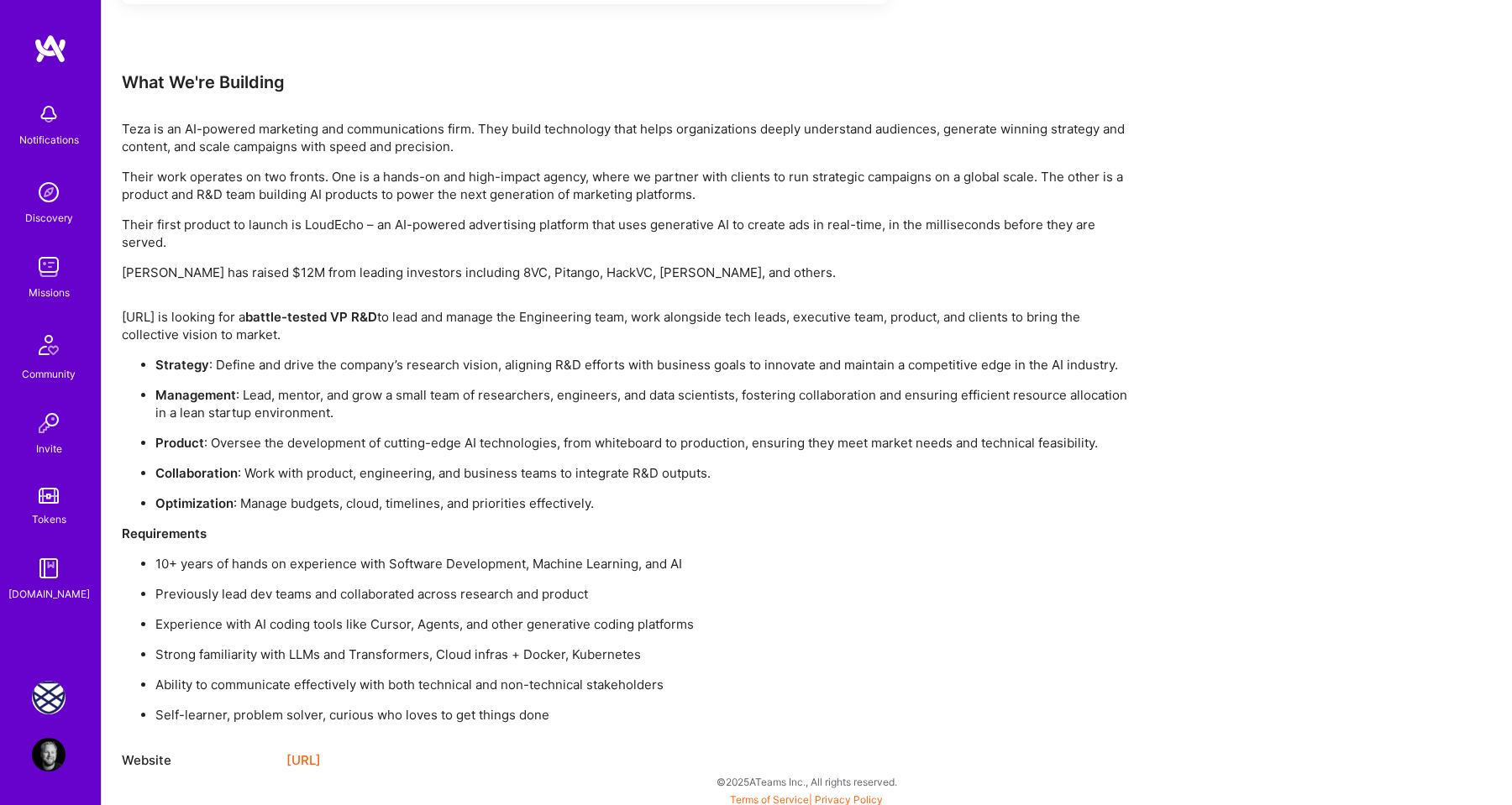
scroll to position [1113, 0]
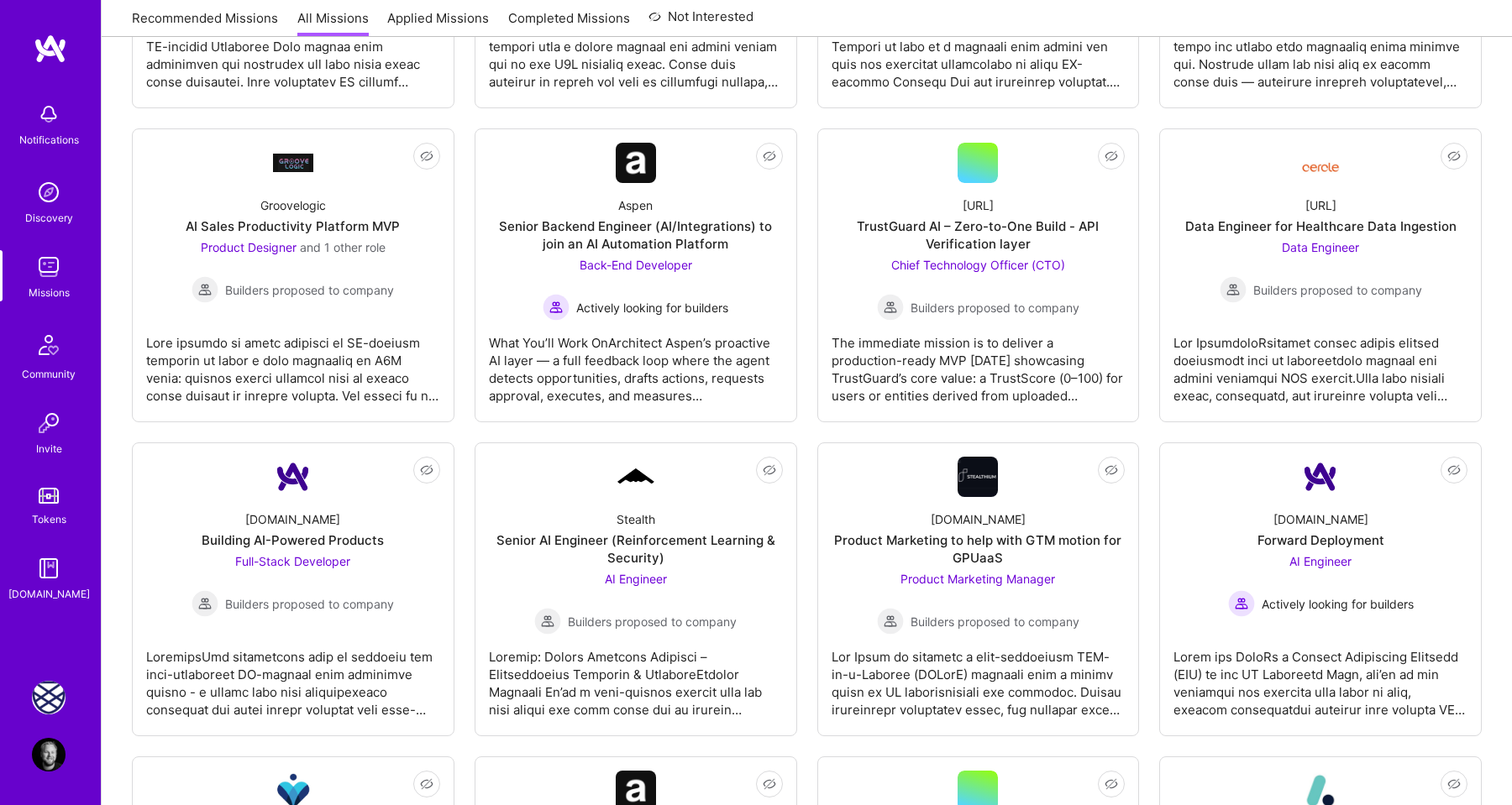
scroll to position [2458, 0]
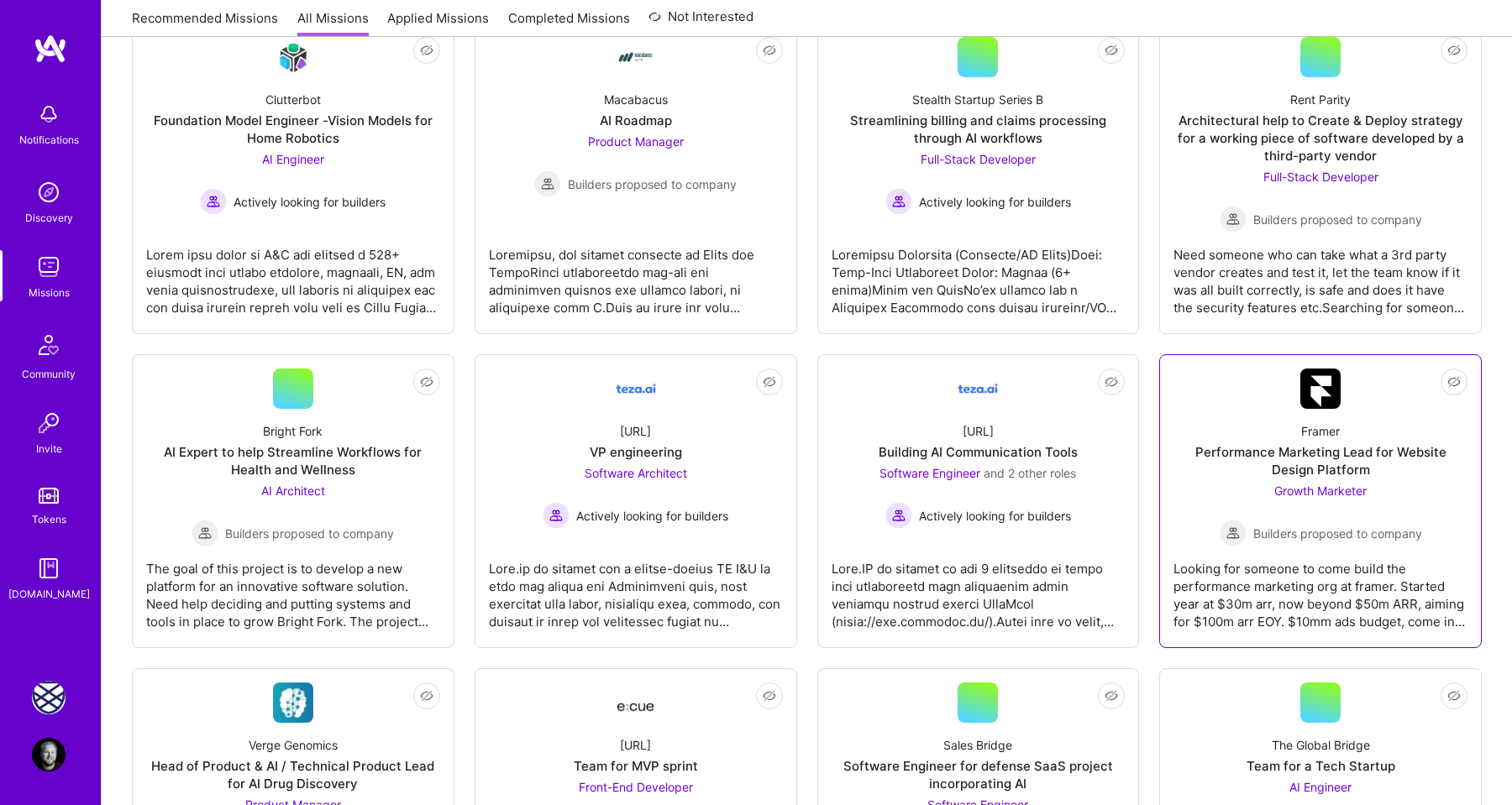
click at [1266, 583] on div "Looking for someone to come build the performance marketing org at framer. Star…" at bounding box center [1320, 589] width 294 height 84
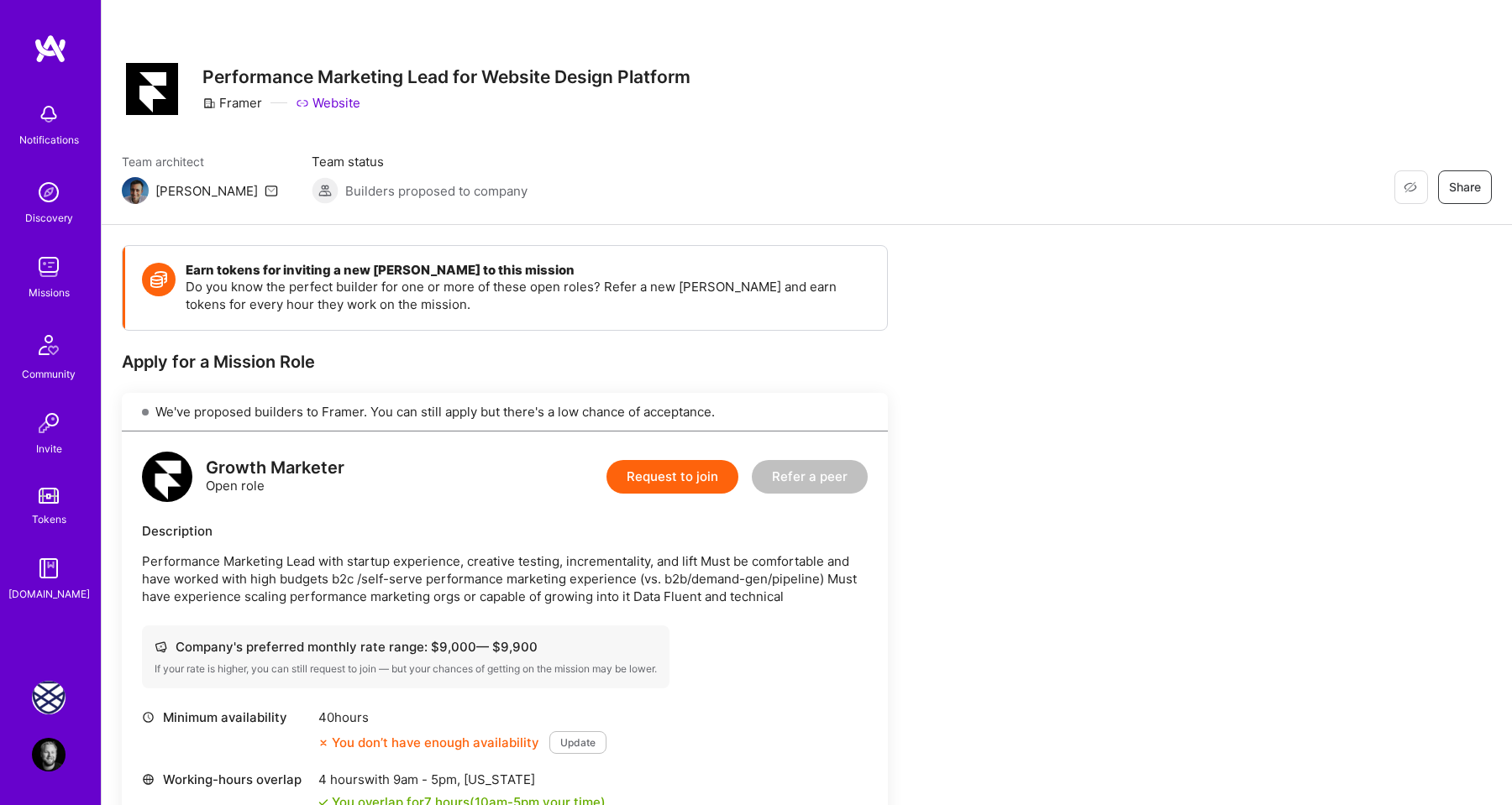
click at [330, 103] on link "Website" at bounding box center [328, 102] width 65 height 17
